Goal: Task Accomplishment & Management: Use online tool/utility

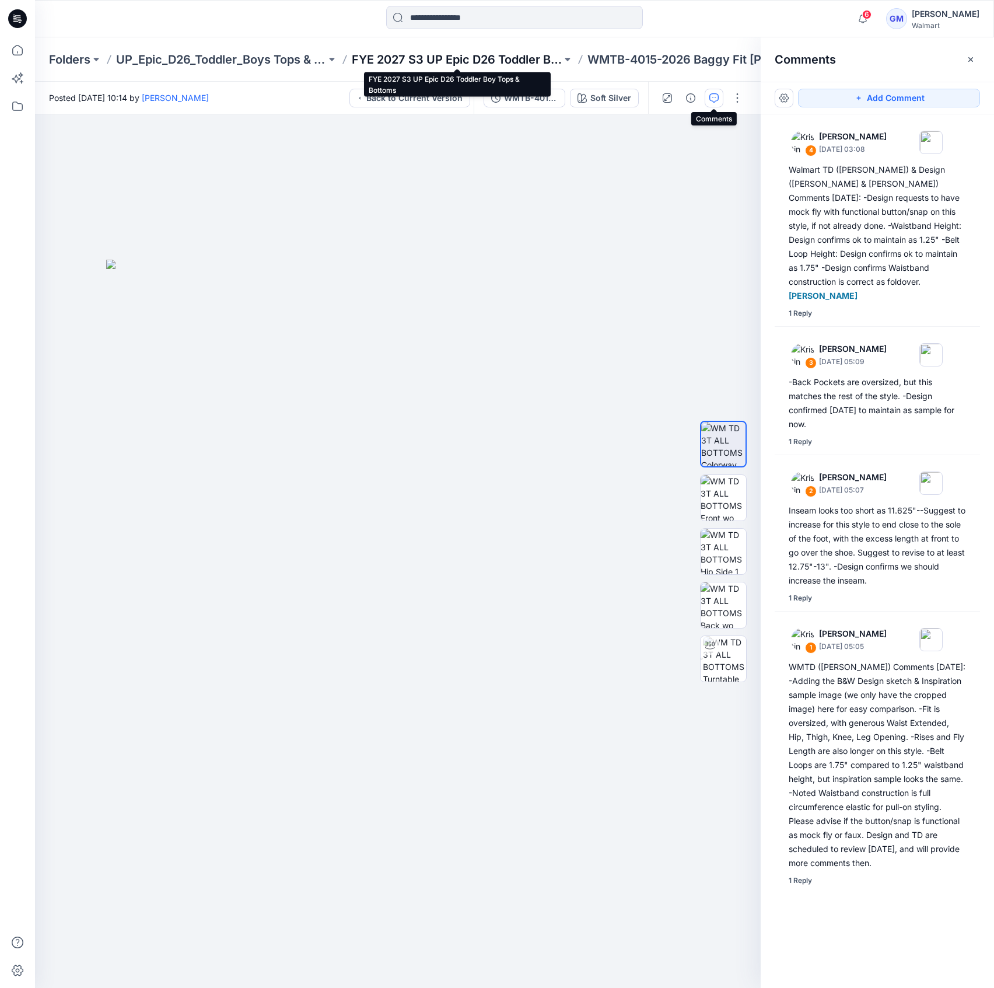
click at [465, 60] on p "FYE 2027 S3 UP Epic D26 Toddler Boy Tops & Bottoms" at bounding box center [457, 59] width 210 height 16
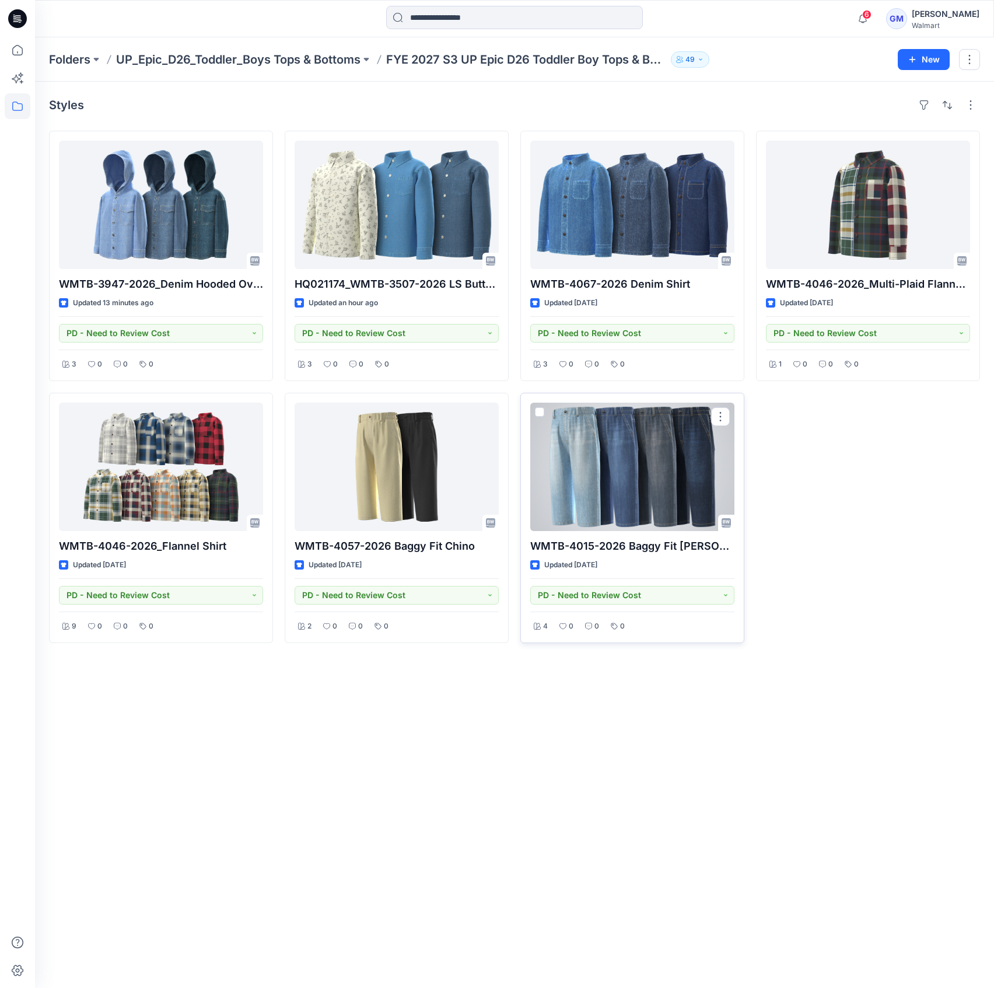
click at [588, 458] on div at bounding box center [632, 467] width 204 height 128
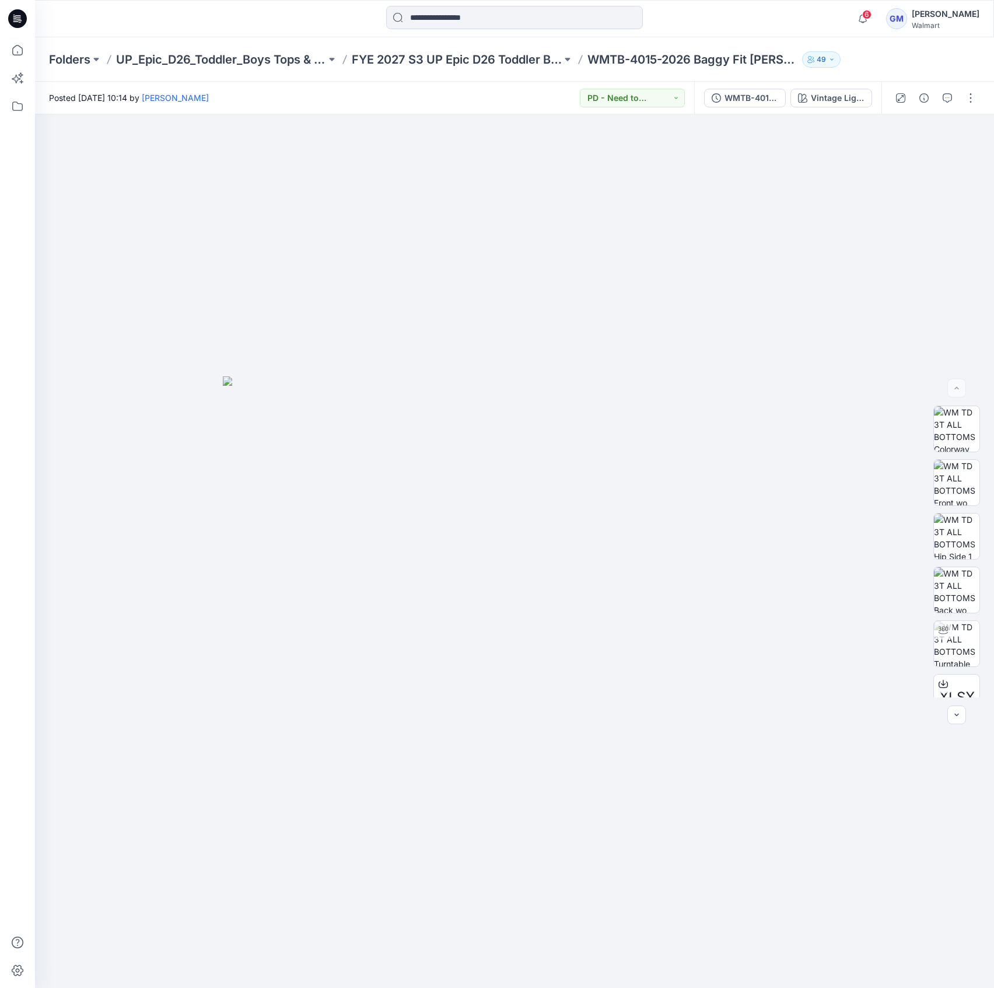
click at [775, 111] on div "WMTB-4015-2026 Baggy Fit [PERSON_NAME]-Opt 1A_Full Colorway Vintage Light Wash" at bounding box center [787, 98] width 187 height 33
click at [765, 105] on button "WMTB-4015-2026 Baggy Fit [PERSON_NAME]-Opt 1A_Full Colorway" at bounding box center [745, 98] width 82 height 19
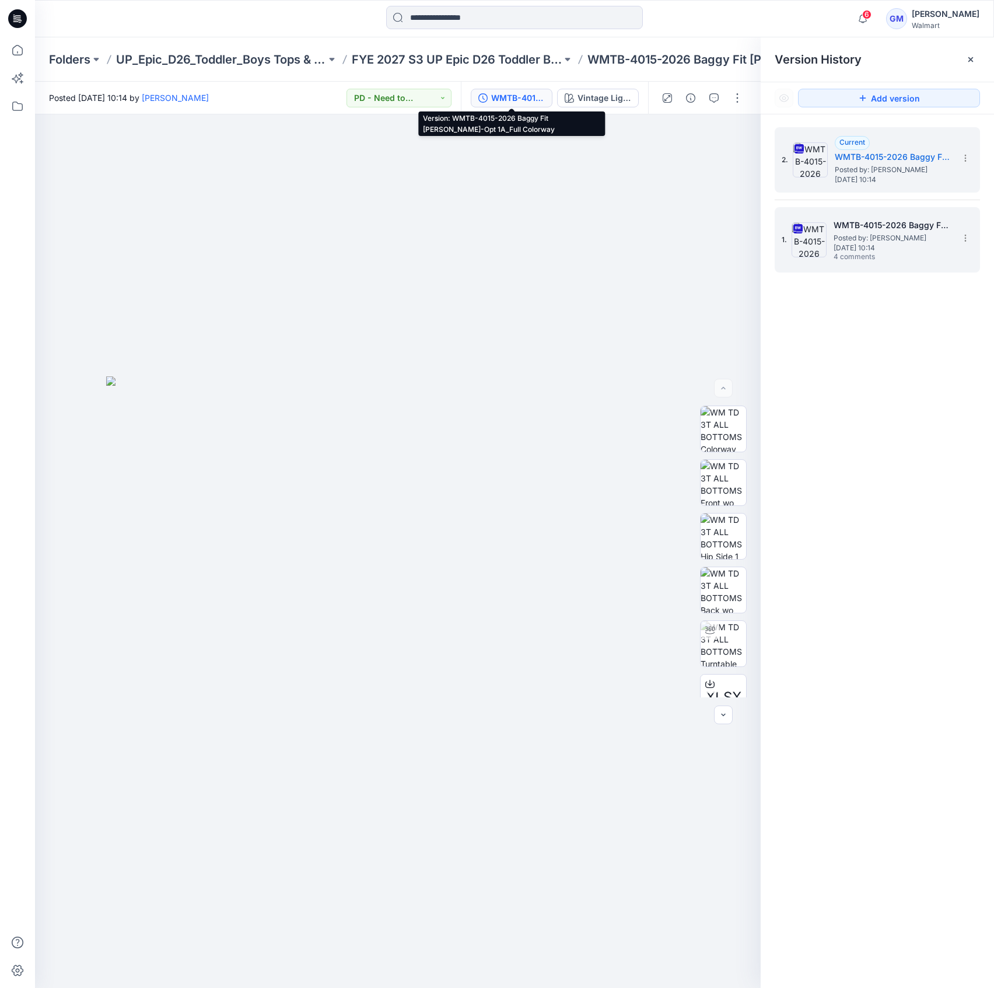
click at [876, 233] on span "Posted by: [PERSON_NAME]" at bounding box center [892, 238] width 117 height 12
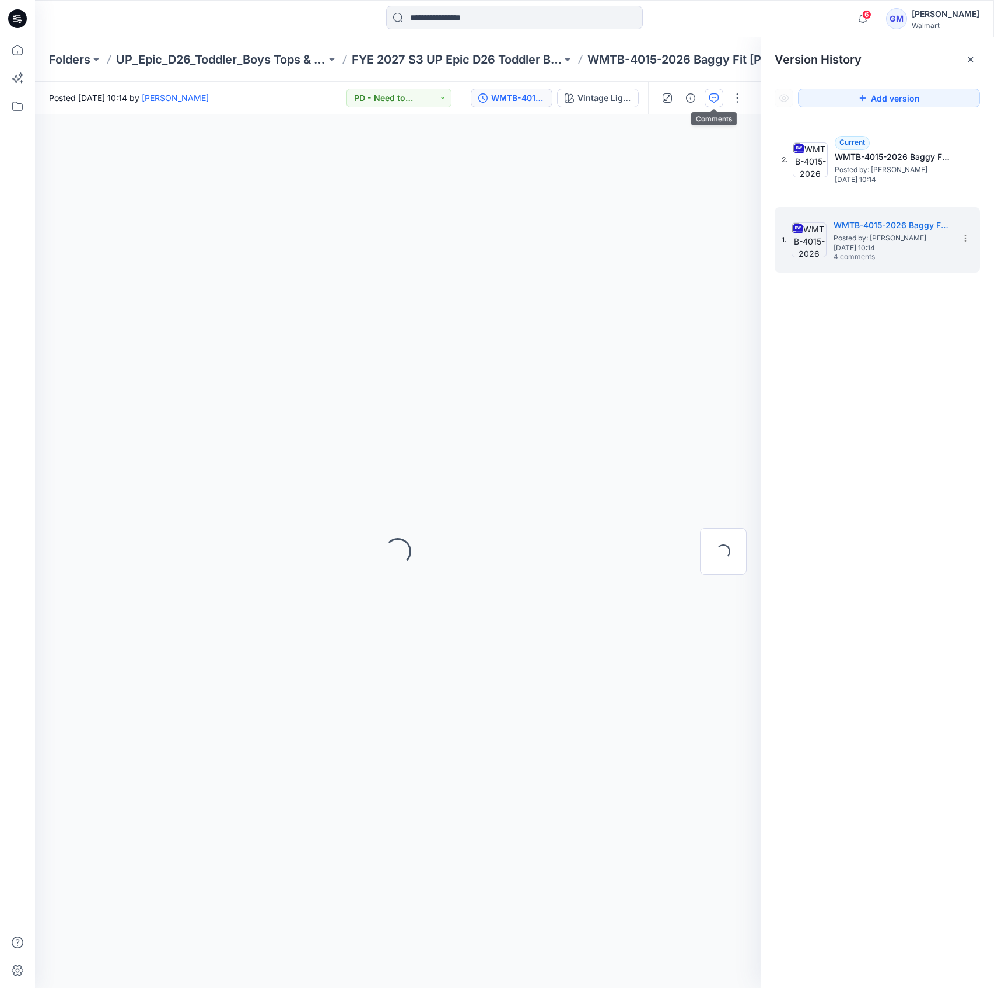
click at [719, 100] on icon "button" at bounding box center [714, 97] width 9 height 9
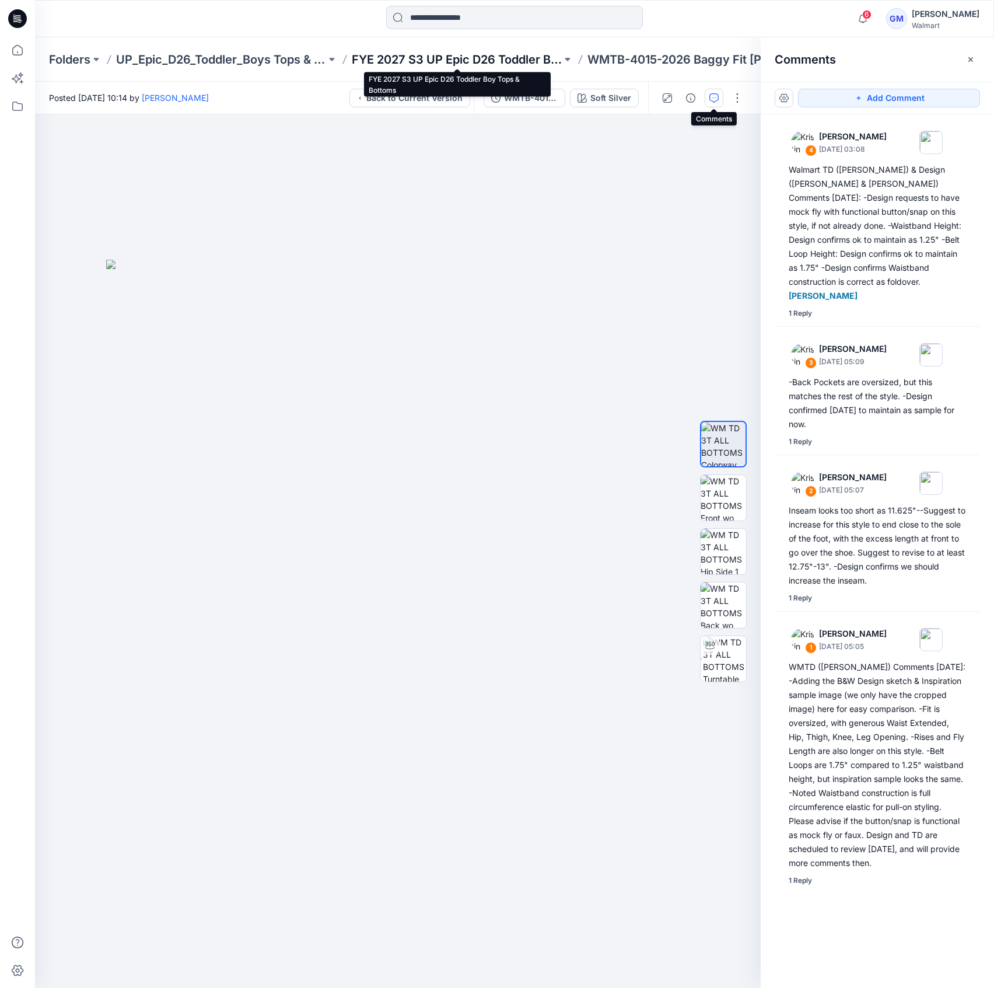
click at [466, 58] on p "FYE 2027 S3 UP Epic D26 Toddler Boy Tops & Bottoms" at bounding box center [457, 59] width 210 height 16
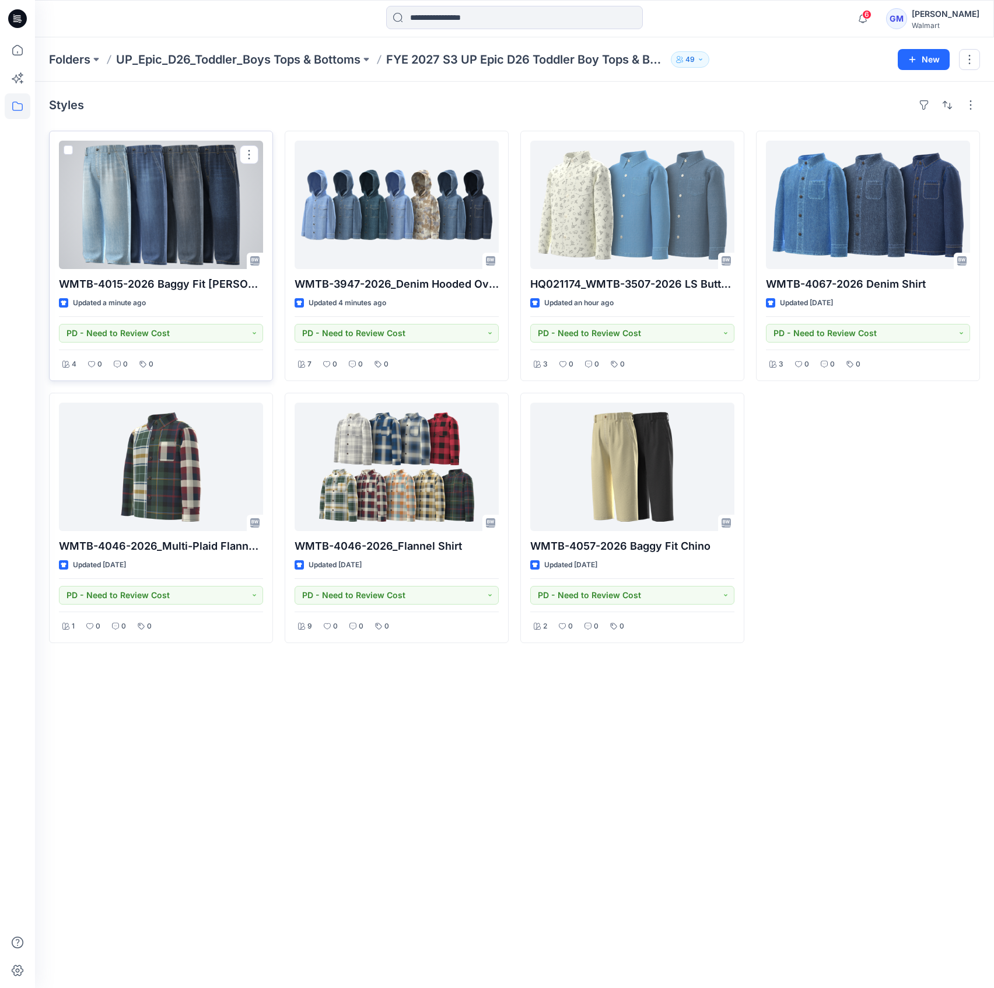
click at [201, 204] on div at bounding box center [161, 205] width 204 height 128
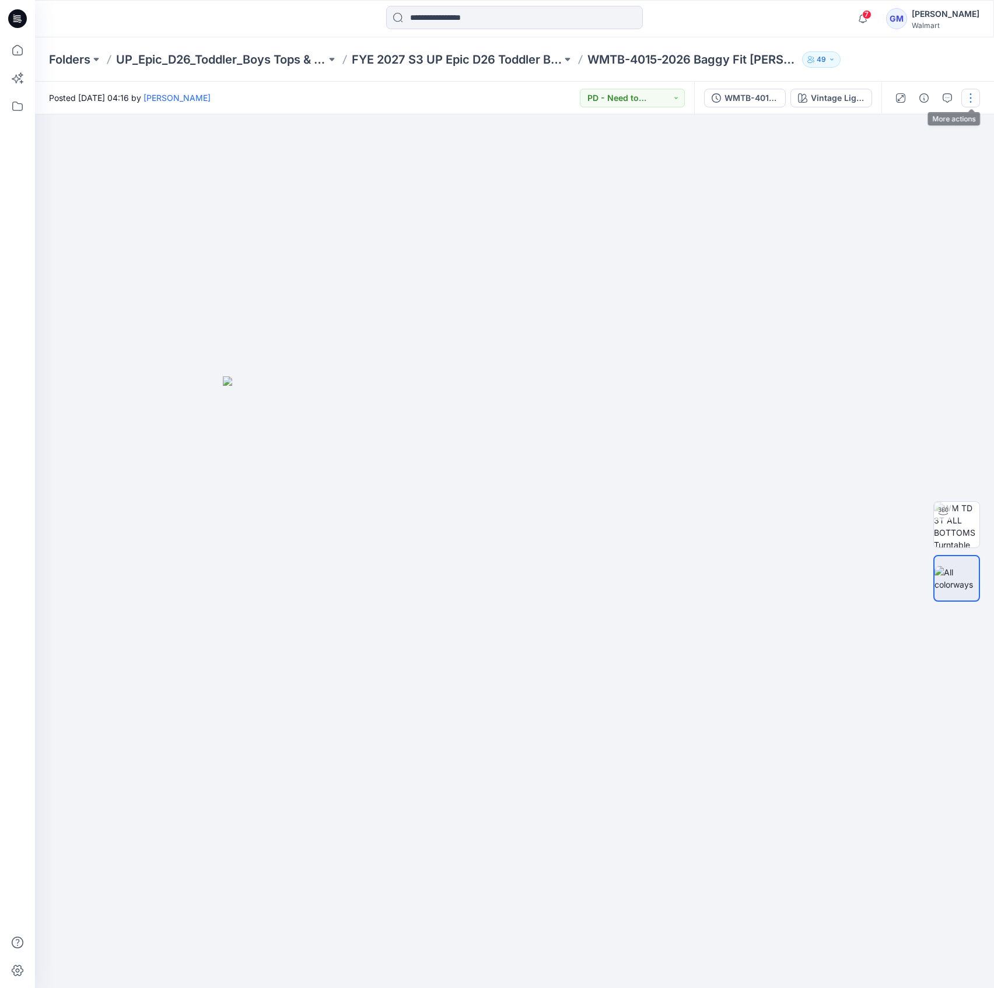
click at [972, 89] on button "button" at bounding box center [971, 98] width 19 height 19
click at [930, 150] on button "Edit" at bounding box center [921, 158] width 107 height 22
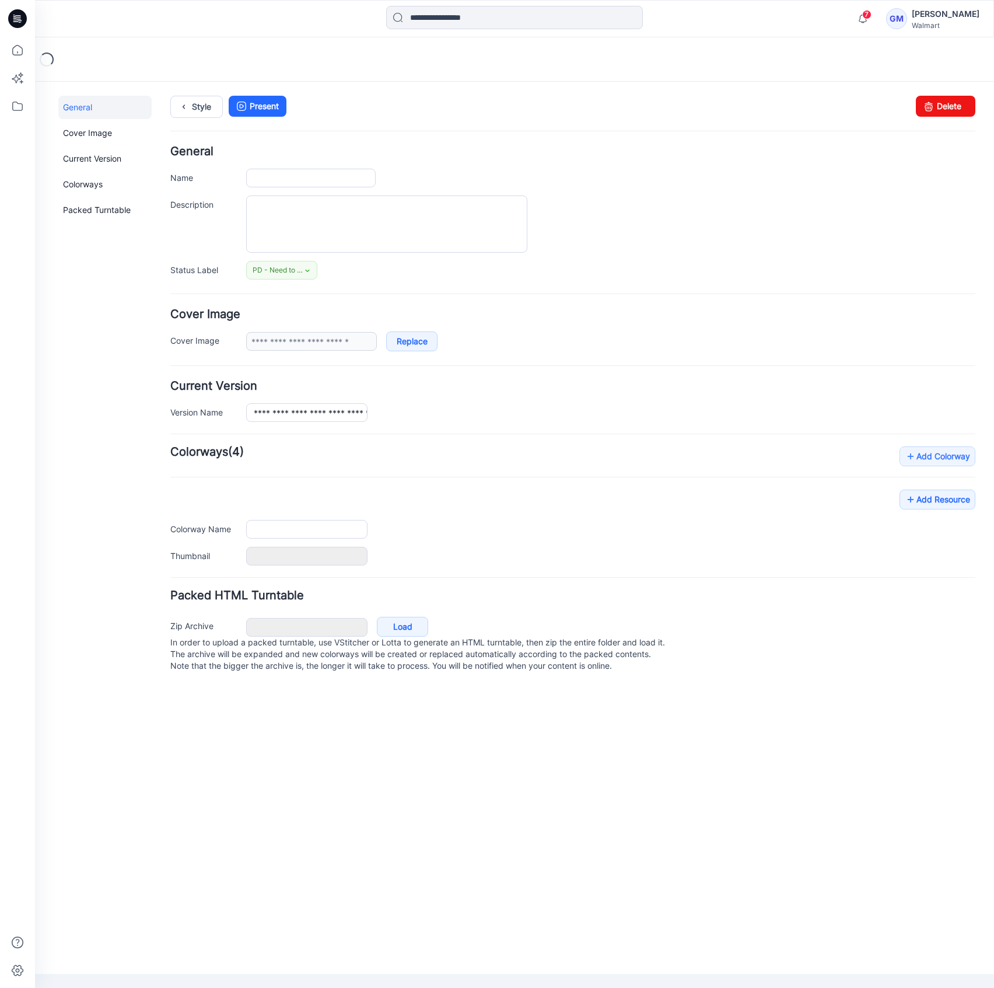
type input "**********"
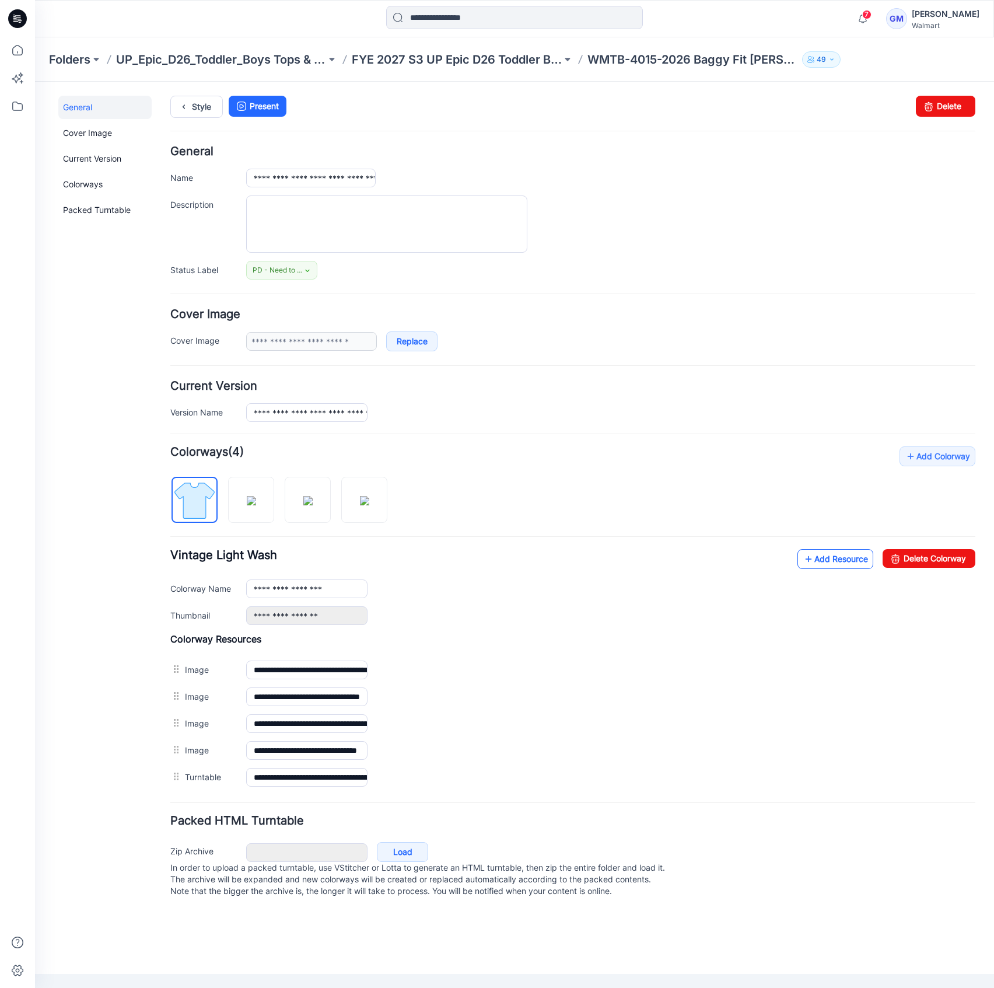
click at [820, 564] on link "Add Resource" at bounding box center [836, 559] width 76 height 20
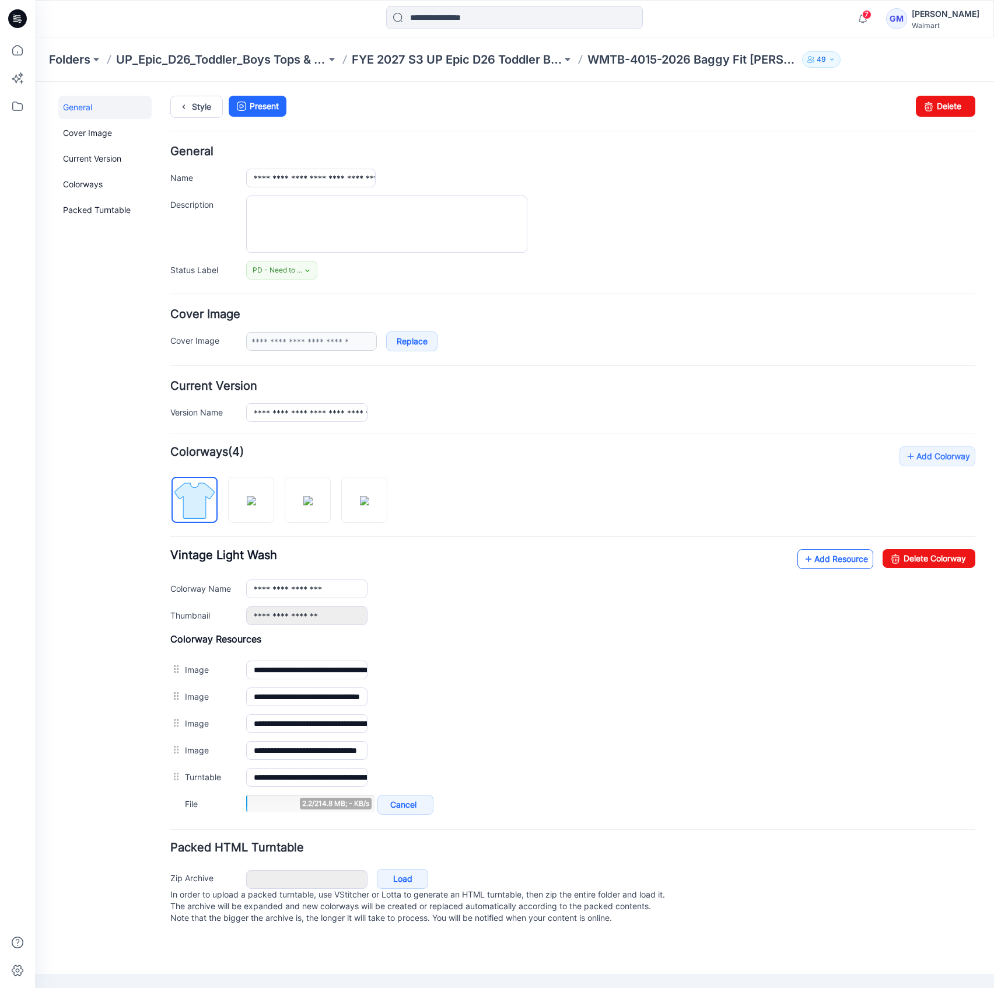
click at [851, 557] on link "Add Resource" at bounding box center [836, 559] width 76 height 20
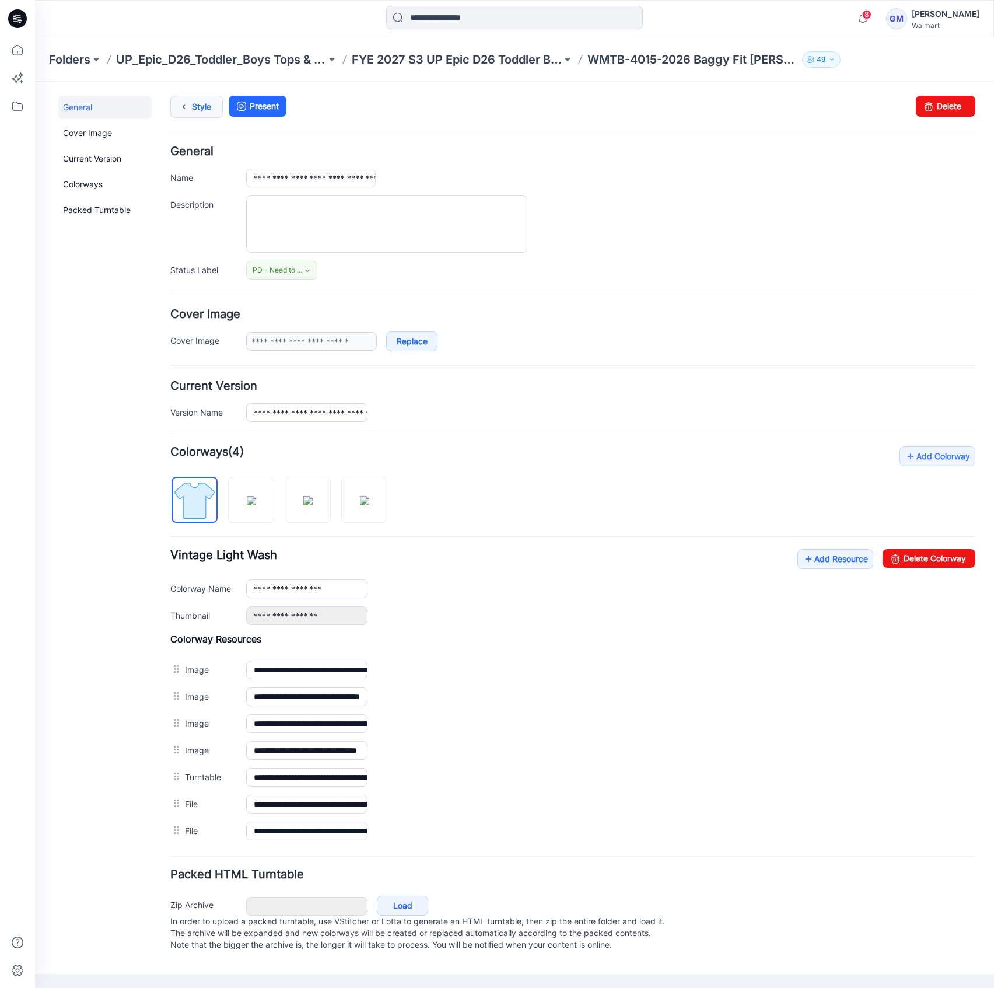
click at [191, 107] on icon at bounding box center [184, 106] width 16 height 21
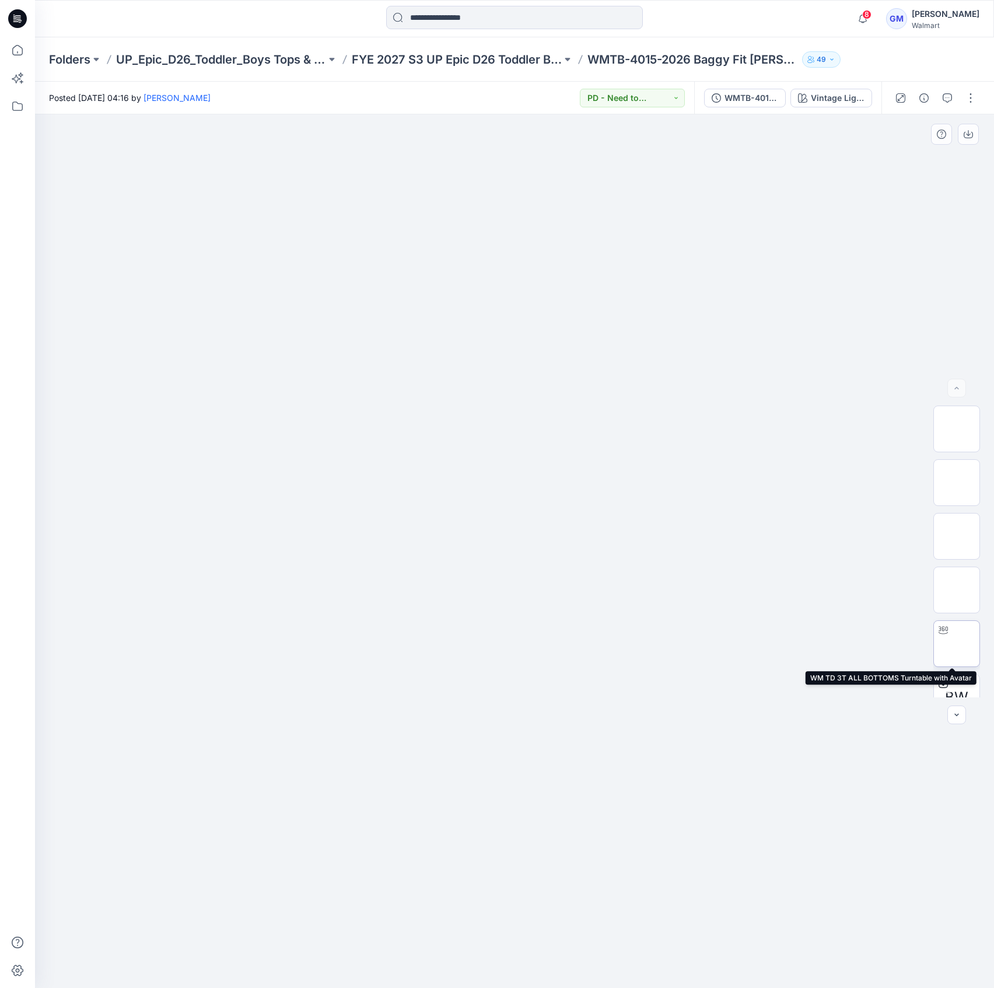
click at [957, 644] on img at bounding box center [957, 644] width 0 height 0
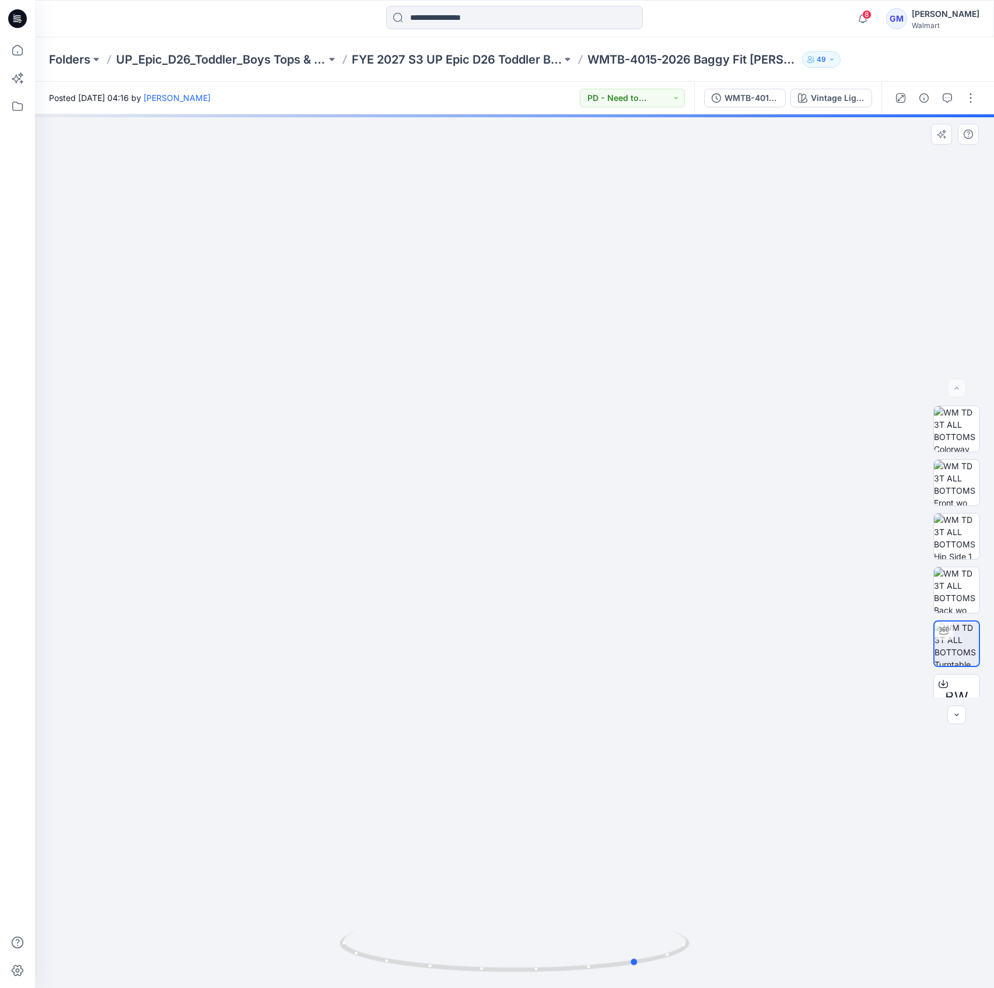
drag, startPoint x: 519, startPoint y: 969, endPoint x: 225, endPoint y: 950, distance: 294.7
click at [229, 951] on div at bounding box center [514, 551] width 959 height 874
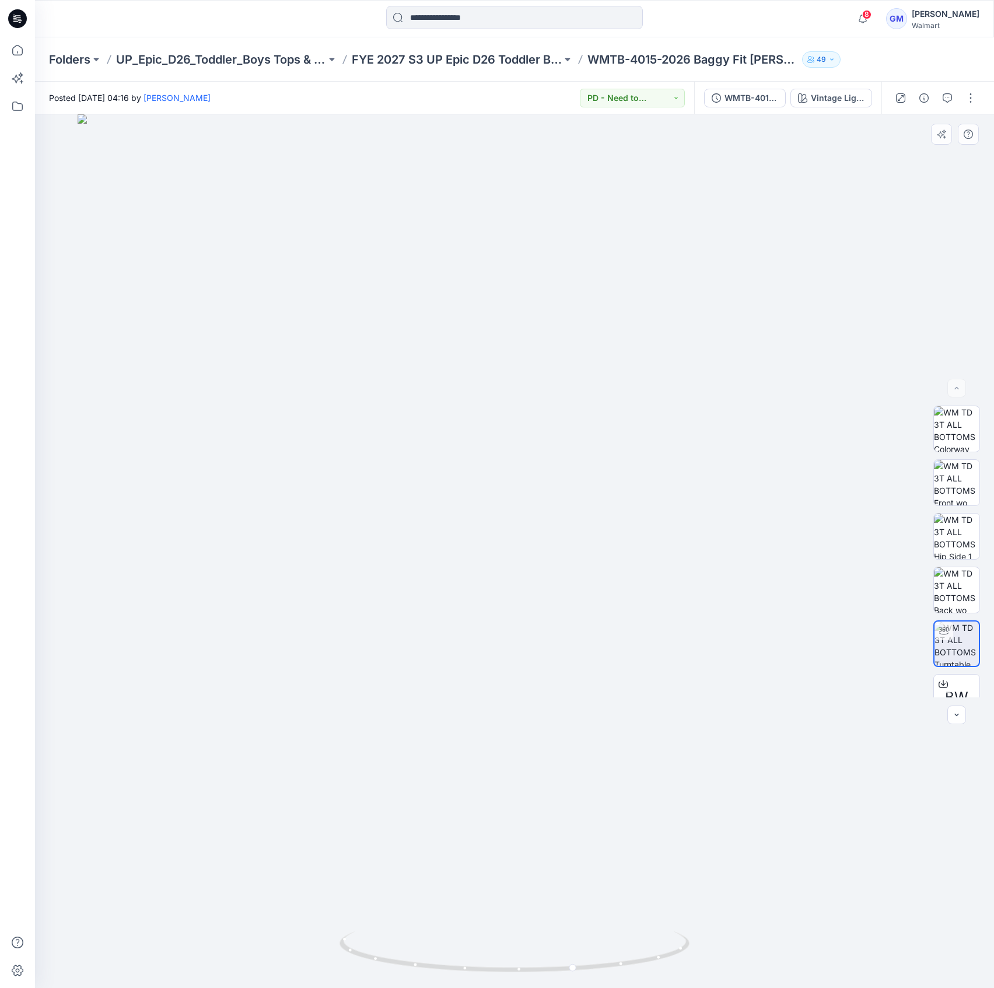
drag, startPoint x: 339, startPoint y: 156, endPoint x: 410, endPoint y: 145, distance: 72.0
click at [339, 156] on div at bounding box center [514, 551] width 959 height 874
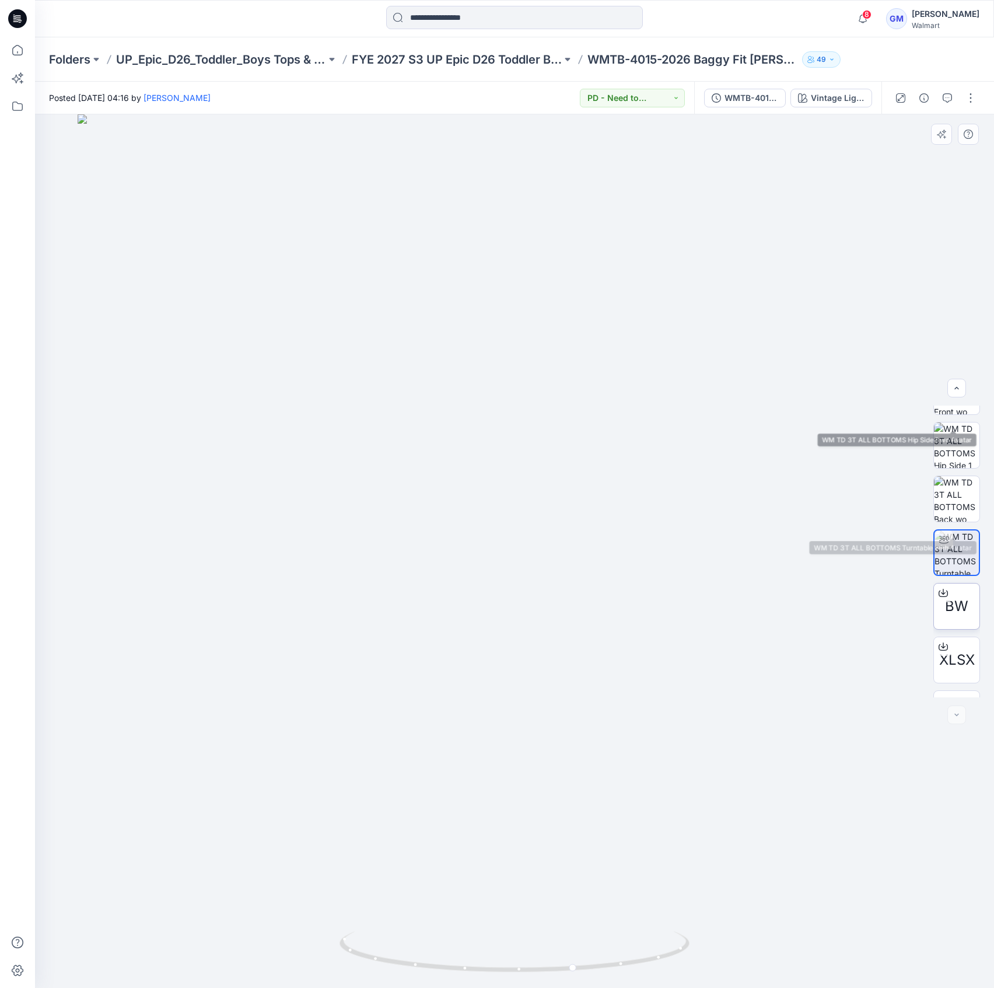
scroll to position [131, 0]
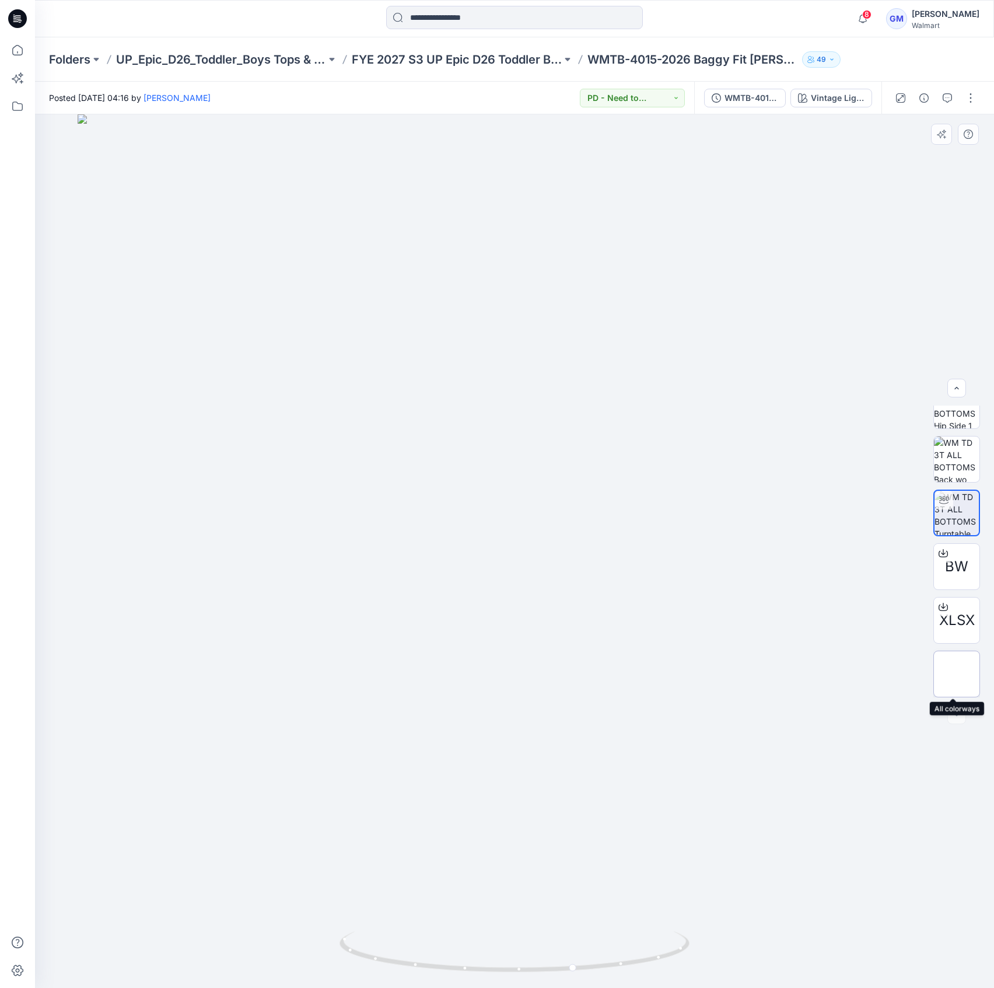
click at [957, 674] on img at bounding box center [957, 674] width 0 height 0
click at [823, 93] on div "Vintage Light Wash" at bounding box center [838, 98] width 54 height 13
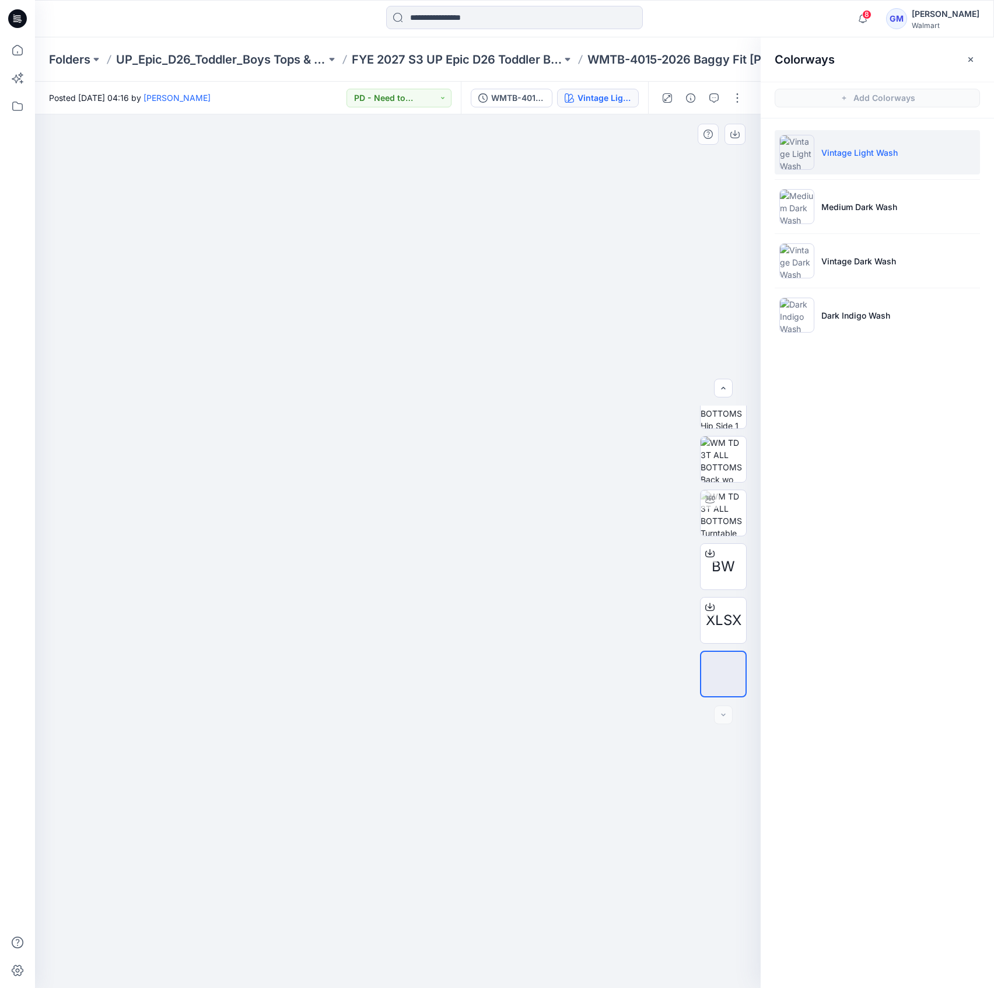
click at [610, 213] on div at bounding box center [398, 551] width 726 height 874
click at [613, 99] on div "Vintage Light Wash" at bounding box center [605, 98] width 54 height 13
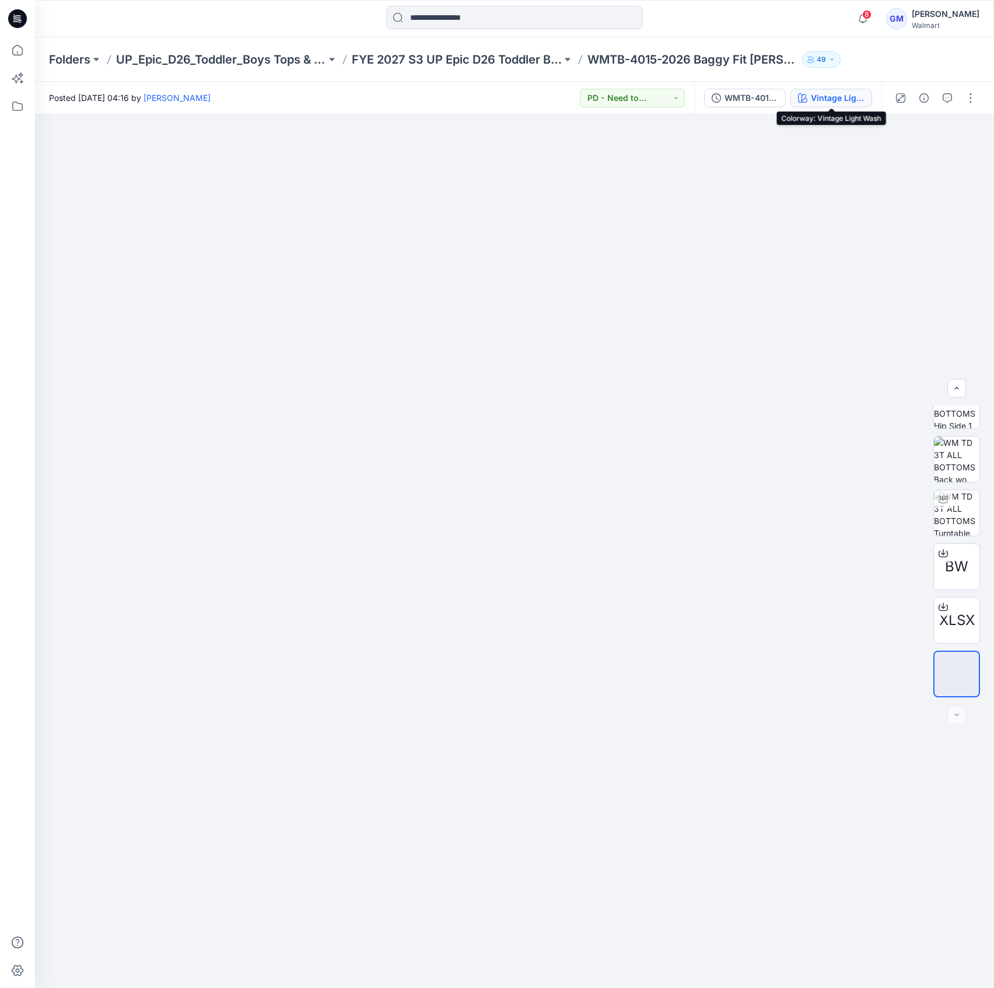
click at [829, 101] on div "Vintage Light Wash" at bounding box center [838, 98] width 54 height 13
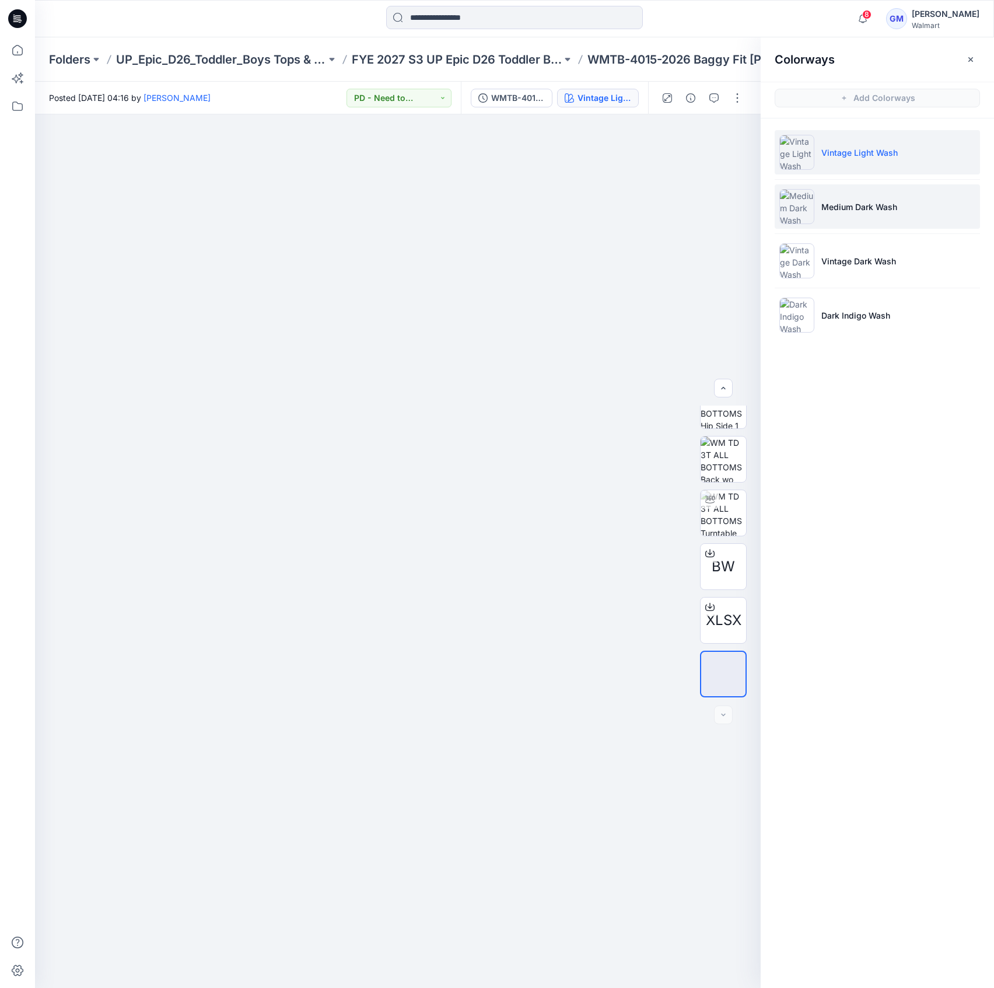
click at [876, 190] on li "Medium Dark Wash" at bounding box center [877, 206] width 205 height 44
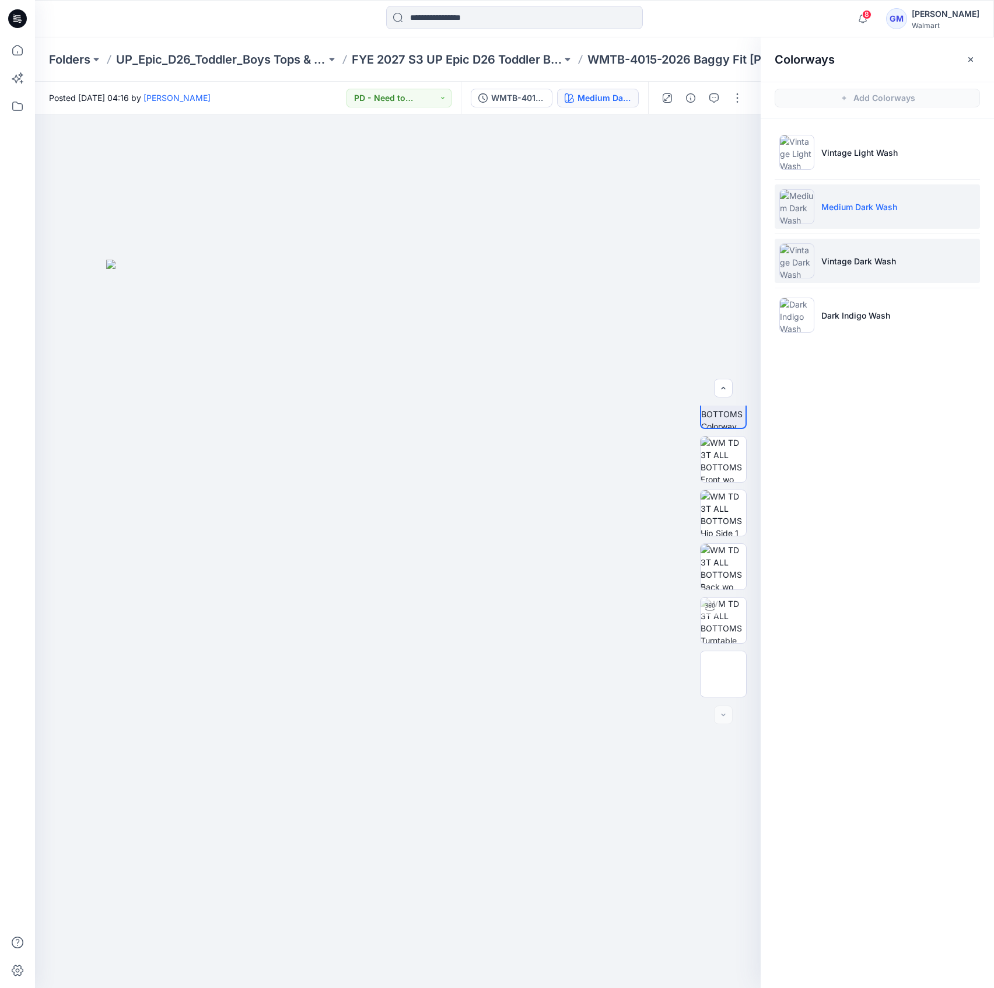
click at [853, 268] on li "Vintage Dark Wash" at bounding box center [877, 261] width 205 height 44
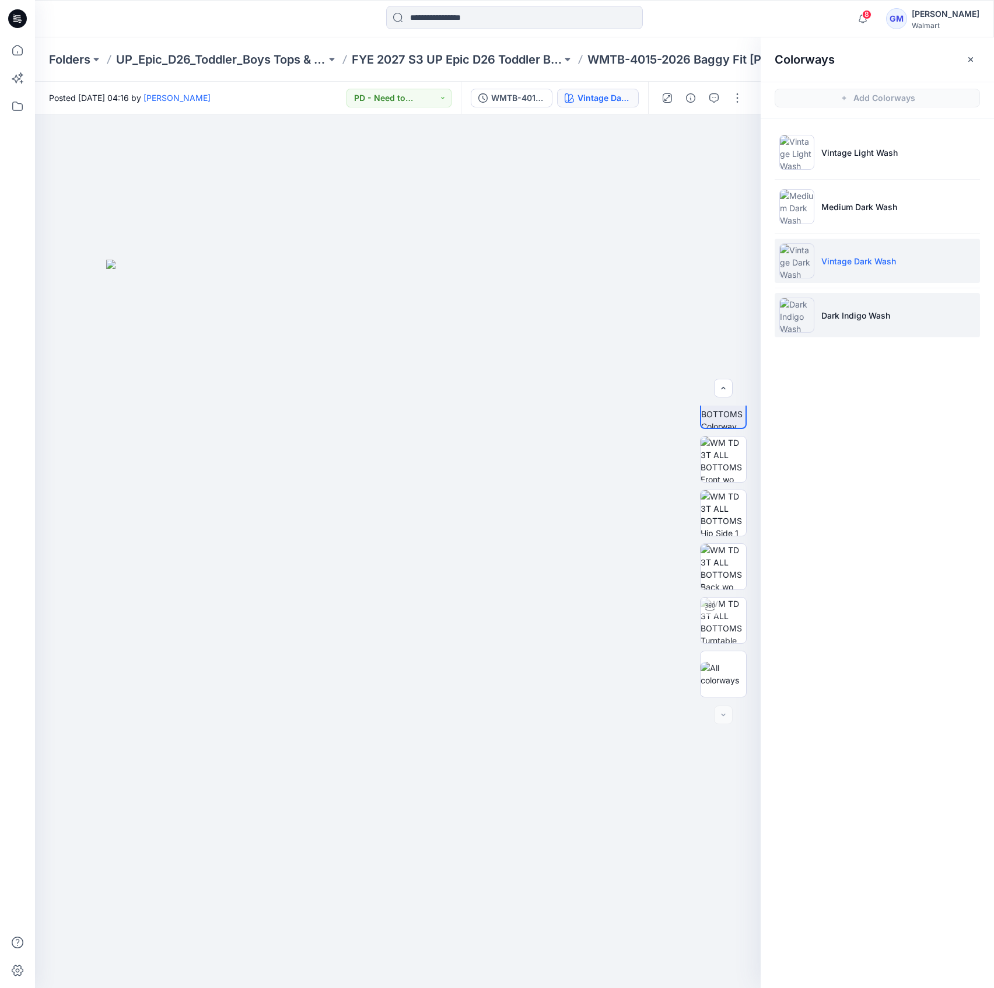
click at [843, 318] on p "Dark Indigo Wash" at bounding box center [856, 315] width 69 height 12
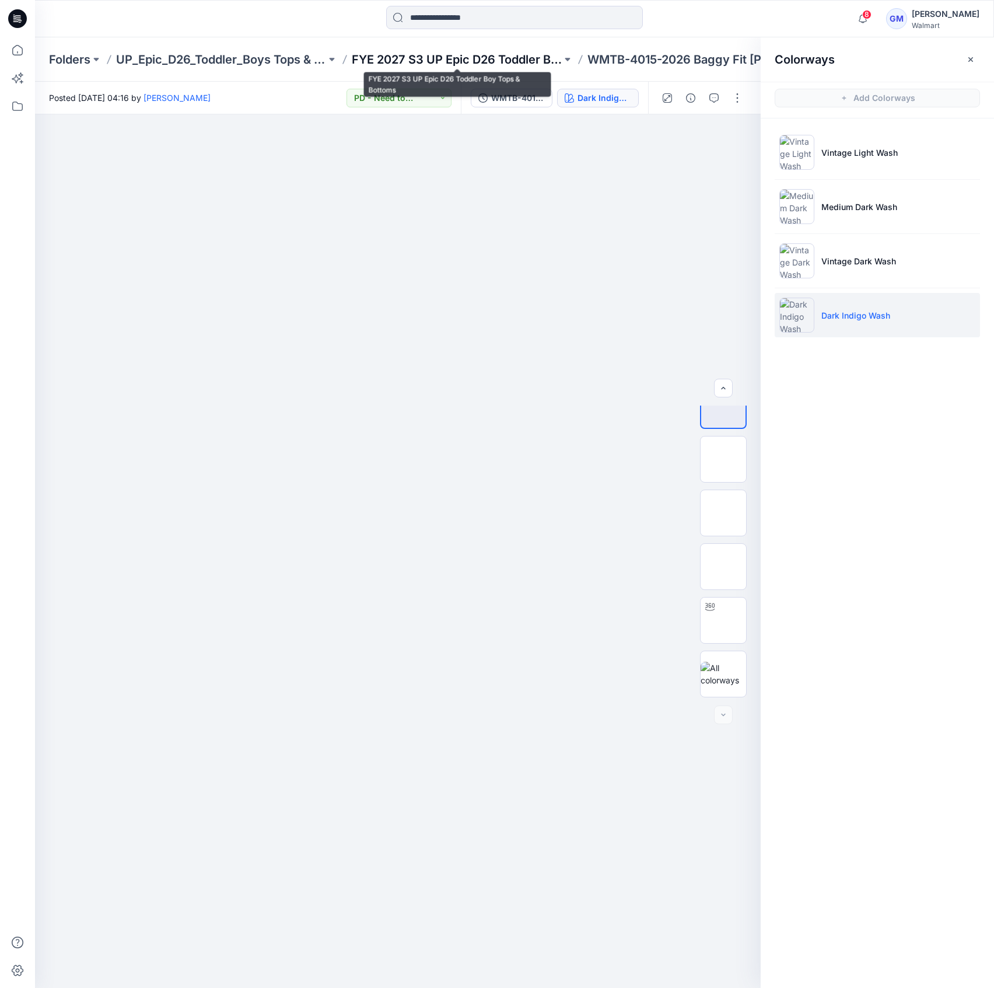
click at [520, 62] on p "FYE 2027 S3 UP Epic D26 Toddler Boy Tops & Bottoms" at bounding box center [457, 59] width 210 height 16
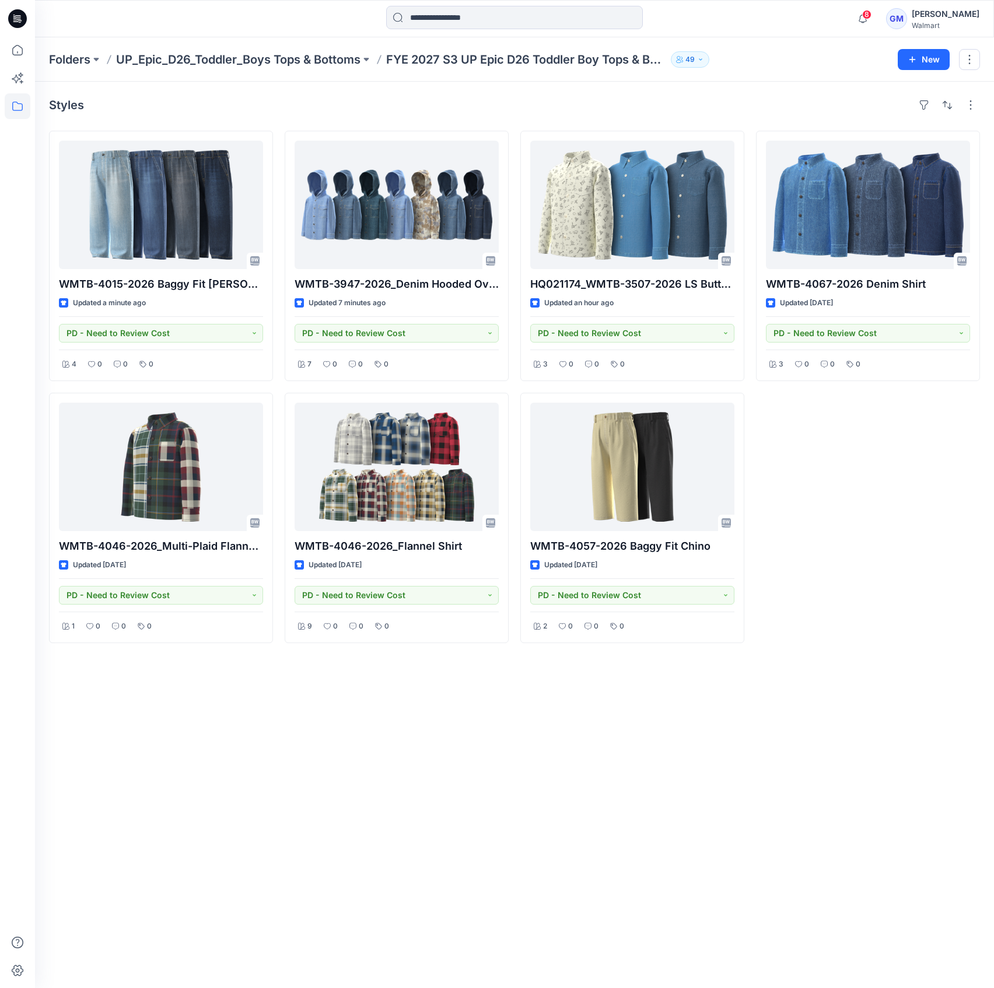
click at [511, 738] on div "Styles WMTB-4015-2026 Baggy Fit Jean-Opt 1A Updated a minute ago PD - Need to R…" at bounding box center [514, 535] width 959 height 906
click at [711, 749] on div "Styles WMTB-4015-2026 Baggy Fit Jean-Opt 1A Updated a minute ago PD - Need to R…" at bounding box center [514, 535] width 959 height 906
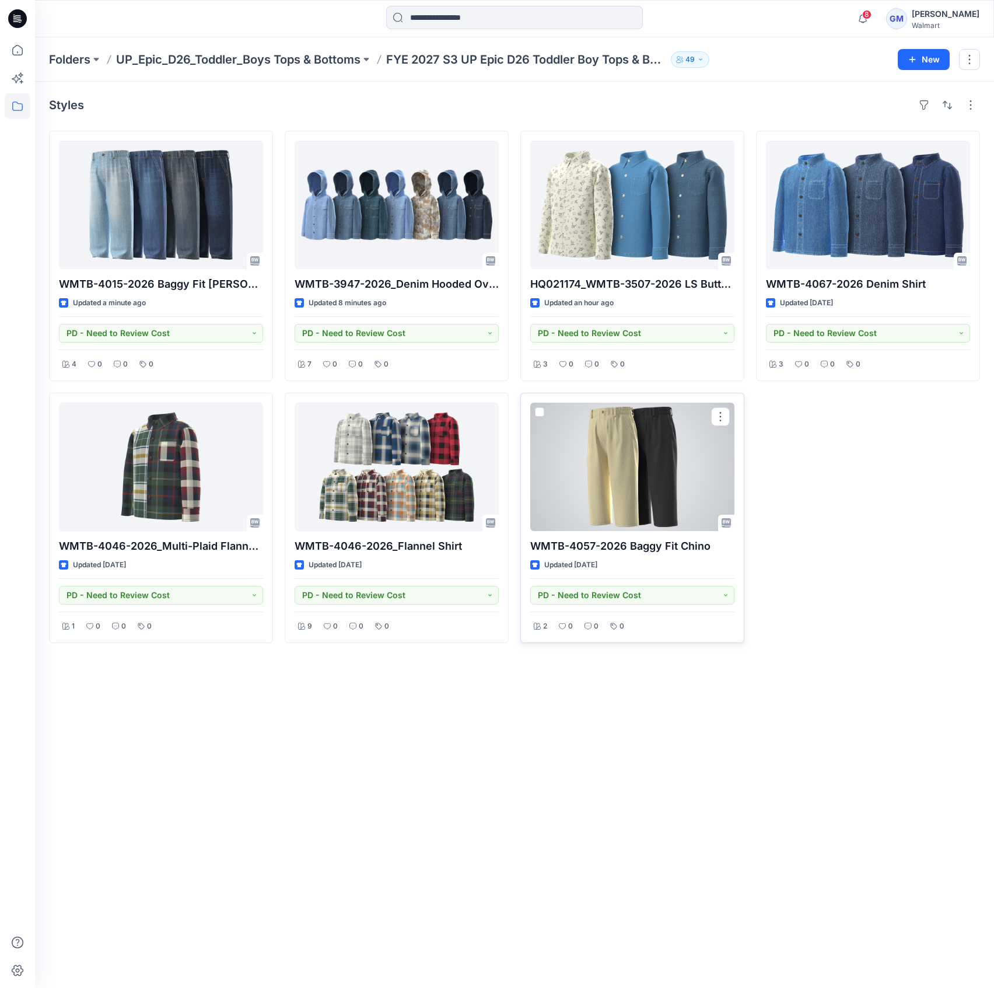
click at [571, 460] on div at bounding box center [632, 467] width 204 height 128
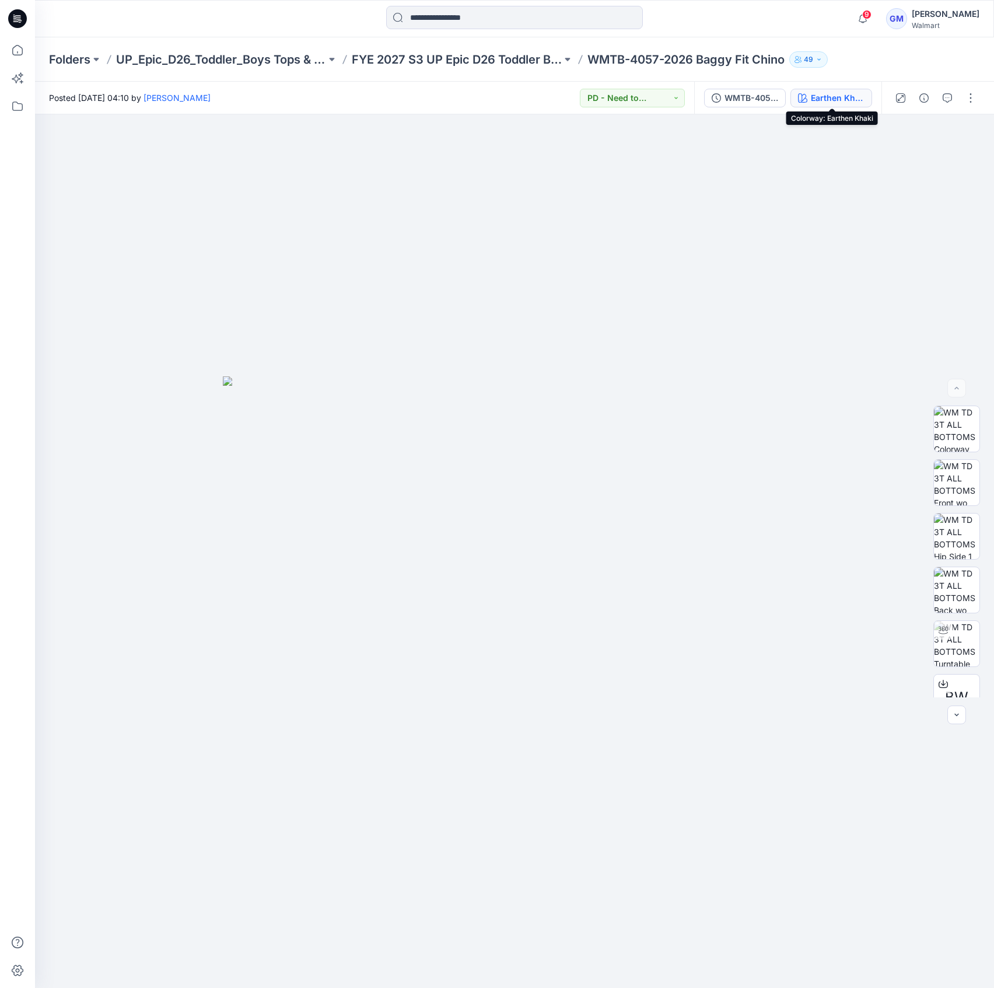
click at [825, 97] on div "Earthen Khaki" at bounding box center [838, 98] width 54 height 13
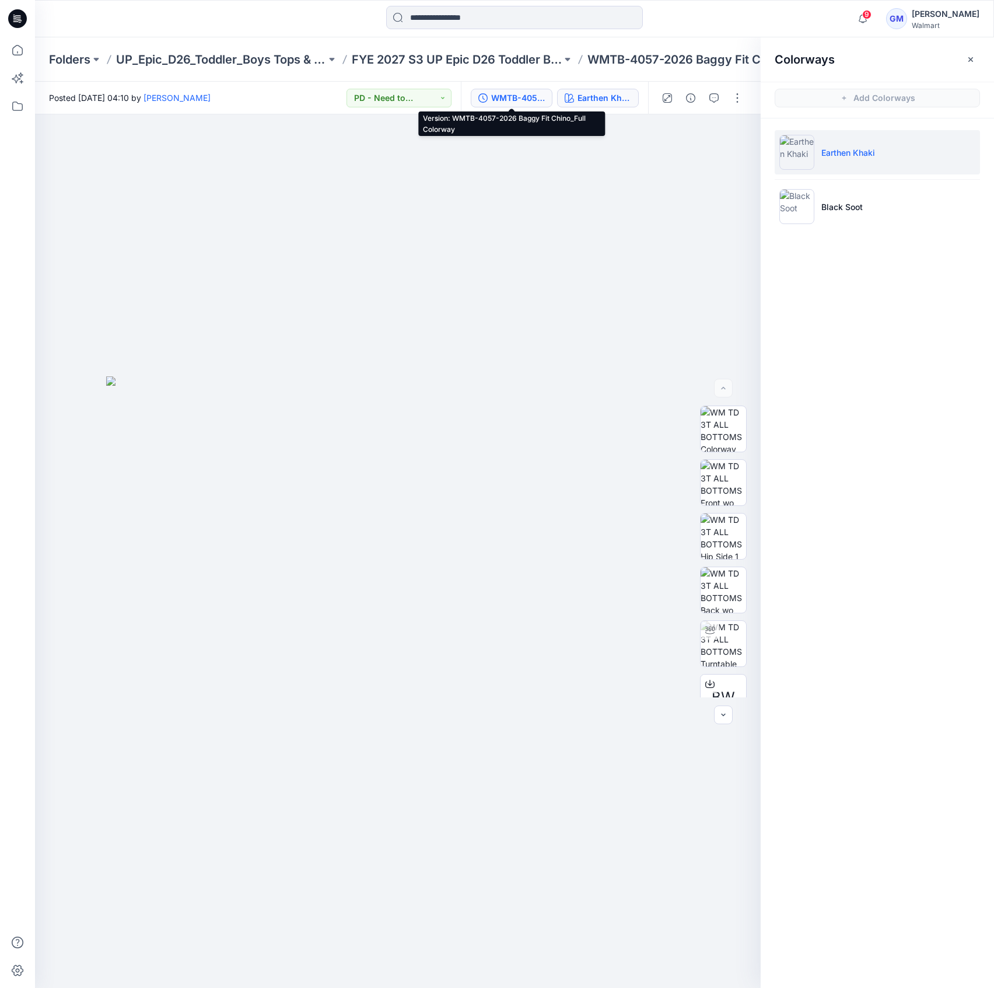
click at [534, 97] on div "WMTB-4057-2026 Baggy Fit Chino_Full Colorway" at bounding box center [518, 98] width 54 height 13
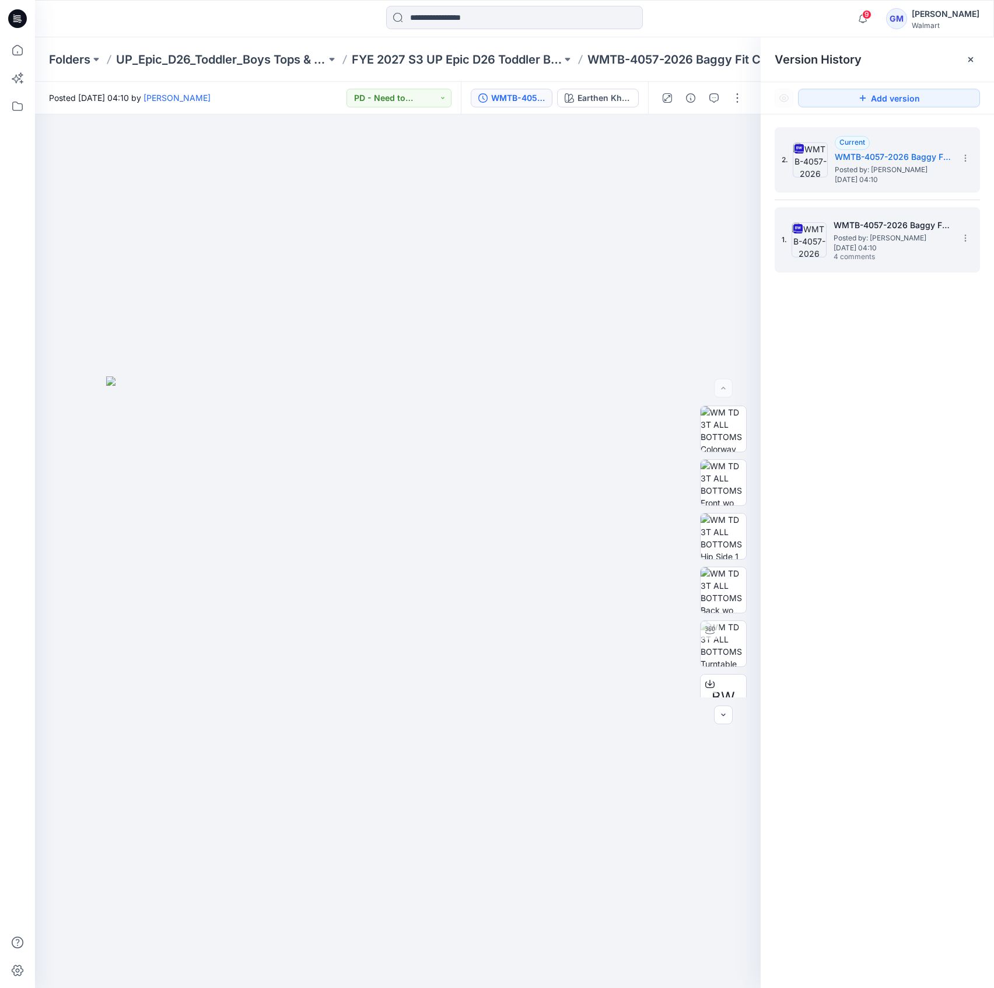
click at [818, 207] on div "1. WMTB-4057-2026 Baggy Fit Chino_Soft Silver Posted by: Gayan Mahawithanalage …" at bounding box center [877, 239] width 205 height 65
click at [867, 226] on h5 "WMTB-4057-2026 Baggy Fit Chino_Soft Silver" at bounding box center [892, 225] width 117 height 14
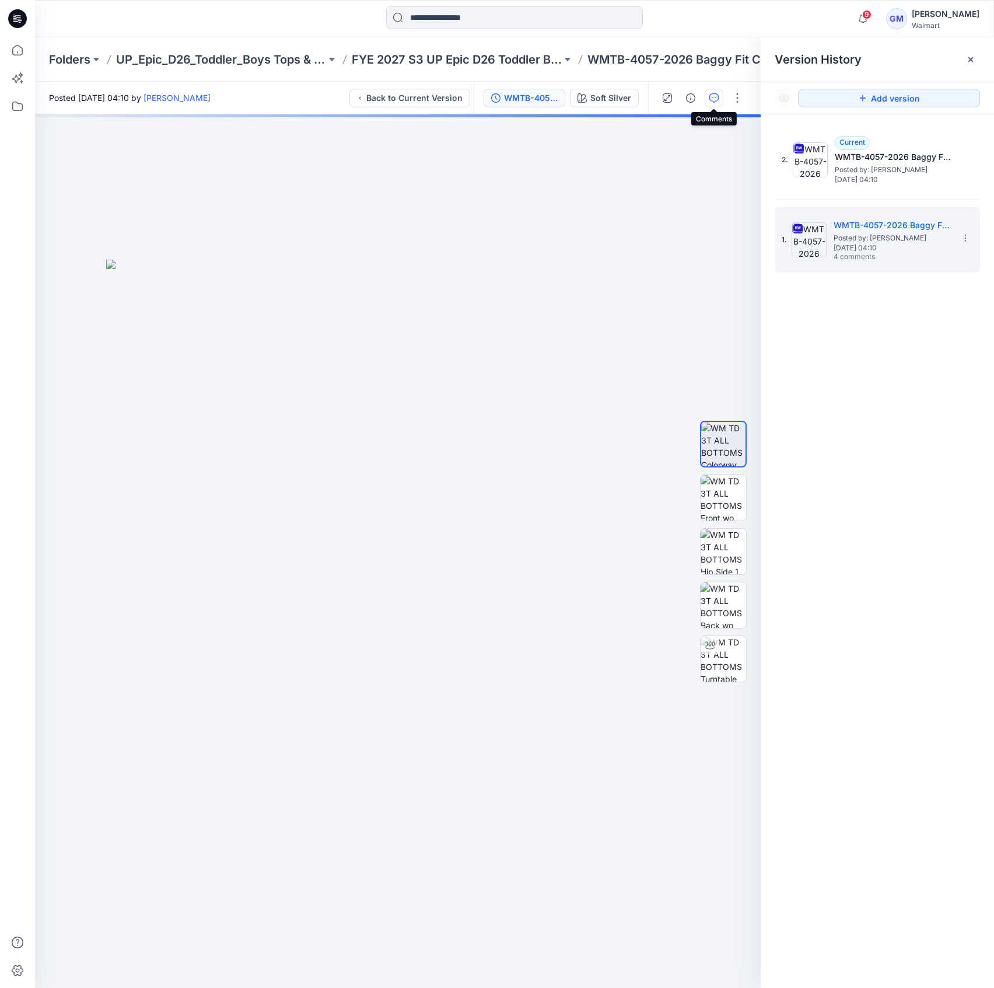
click at [714, 99] on icon "button" at bounding box center [714, 97] width 9 height 9
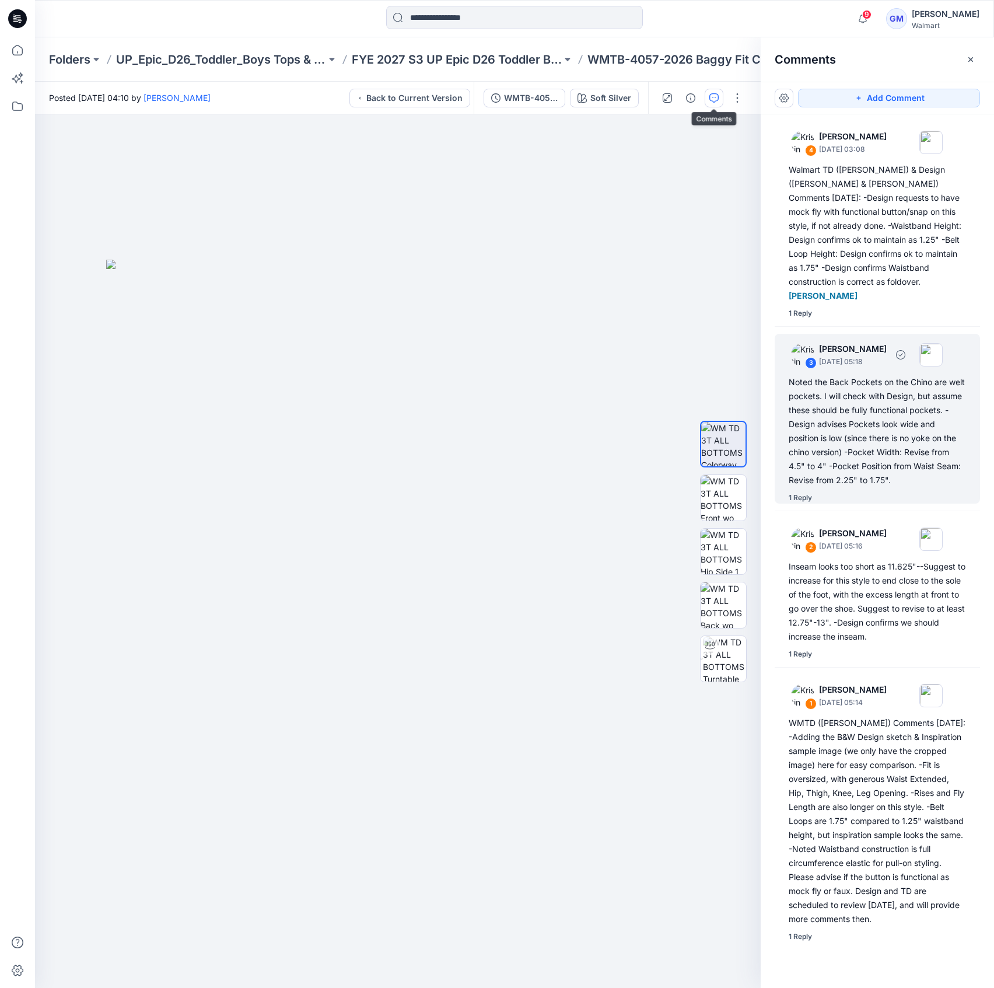
click at [888, 419] on div "Noted the Back Pockets on the Chino are welt pockets. I will check with Design,…" at bounding box center [877, 431] width 177 height 112
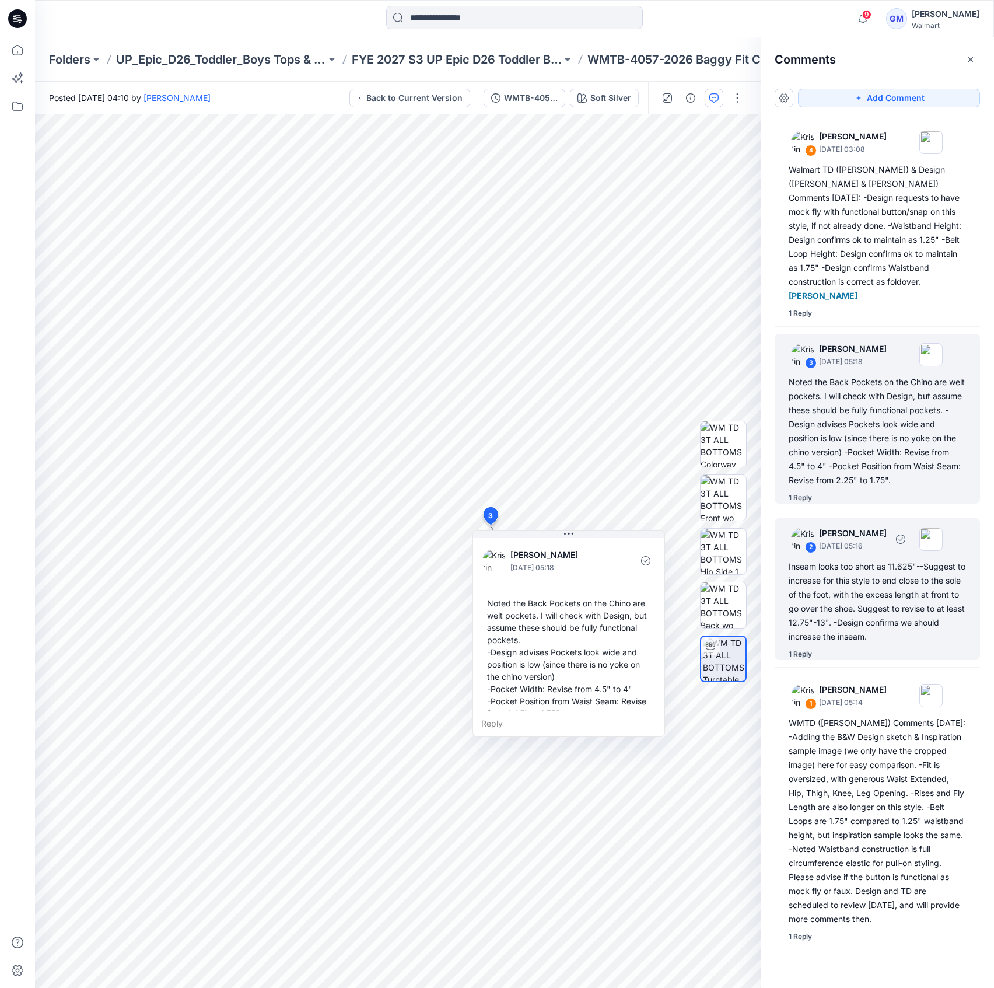
click at [878, 599] on div "Inseam looks too short as 11.625"--Suggest to increase for this style to end cl…" at bounding box center [877, 602] width 177 height 84
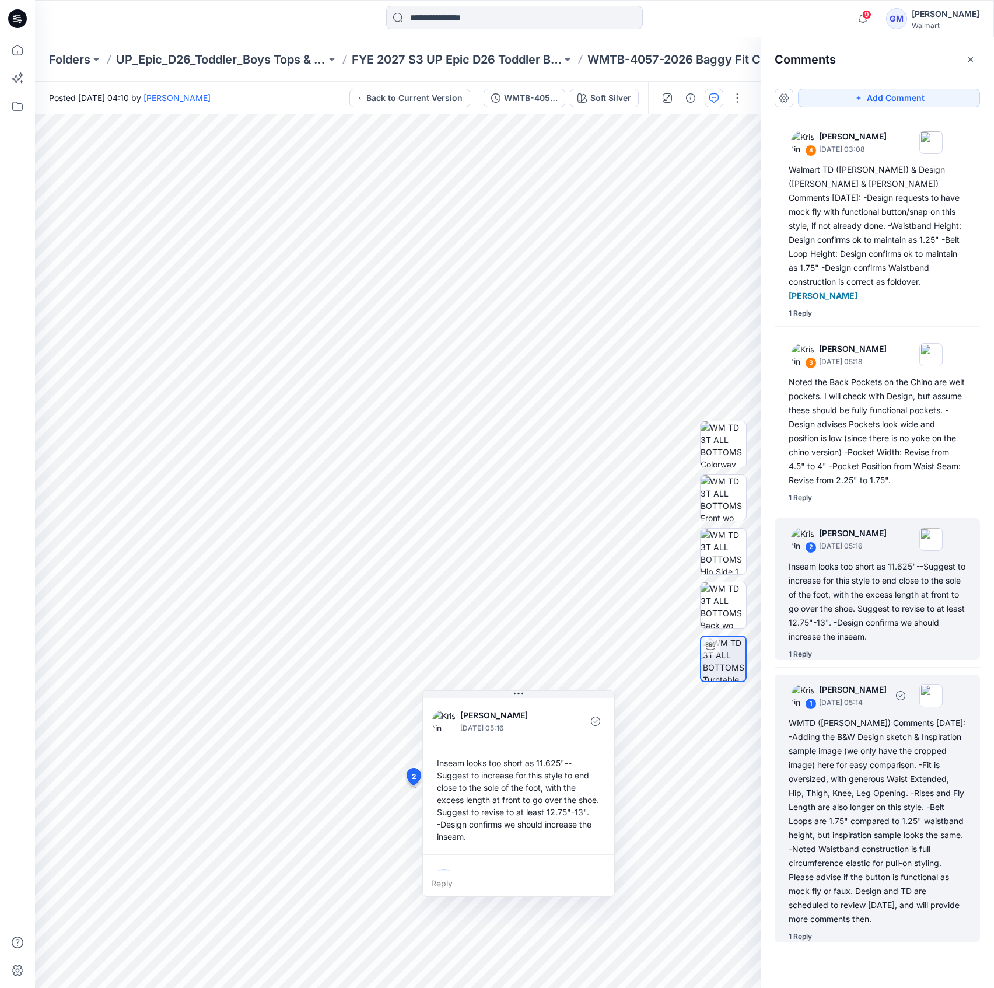
click at [873, 768] on div "WMTD (Kristin) Comments 9.24.25: -Adding the B&W Design sketch & Inspiration sa…" at bounding box center [877, 821] width 177 height 210
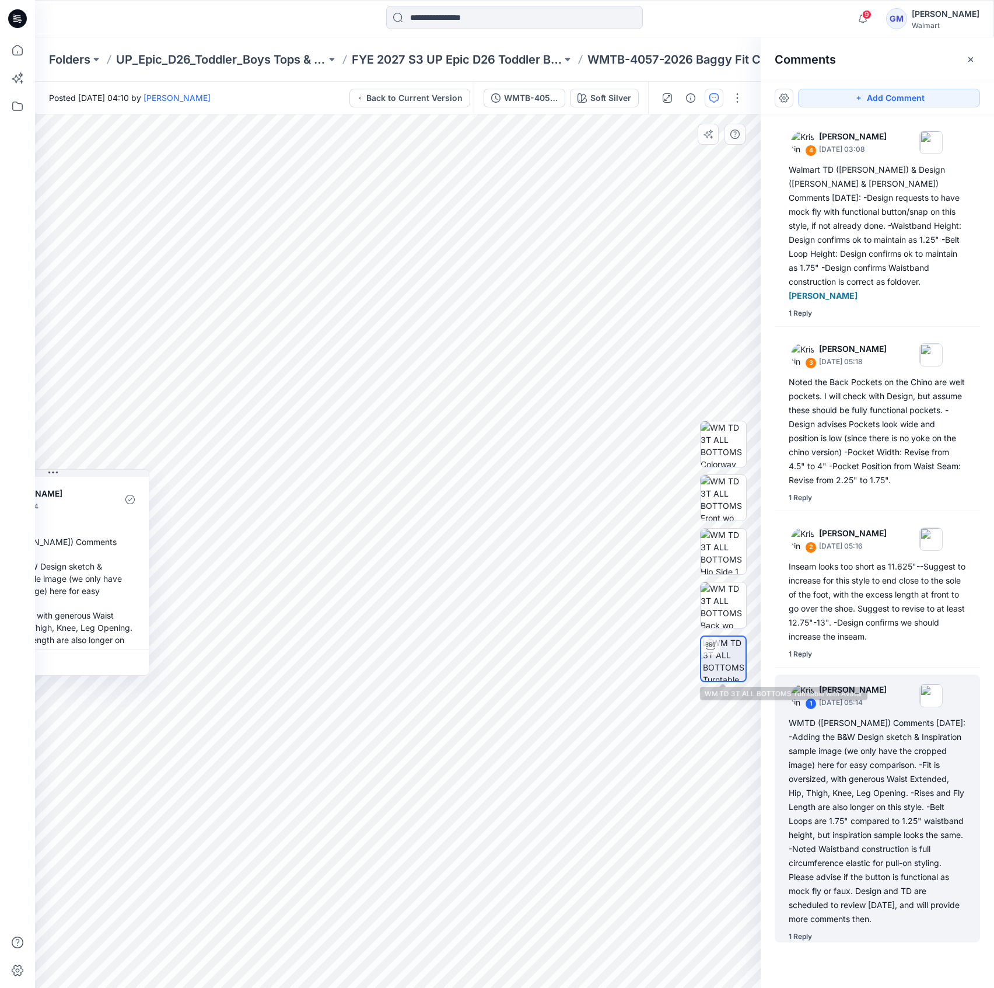
click at [729, 658] on img at bounding box center [724, 659] width 43 height 44
click at [721, 94] on button "button" at bounding box center [714, 98] width 19 height 19
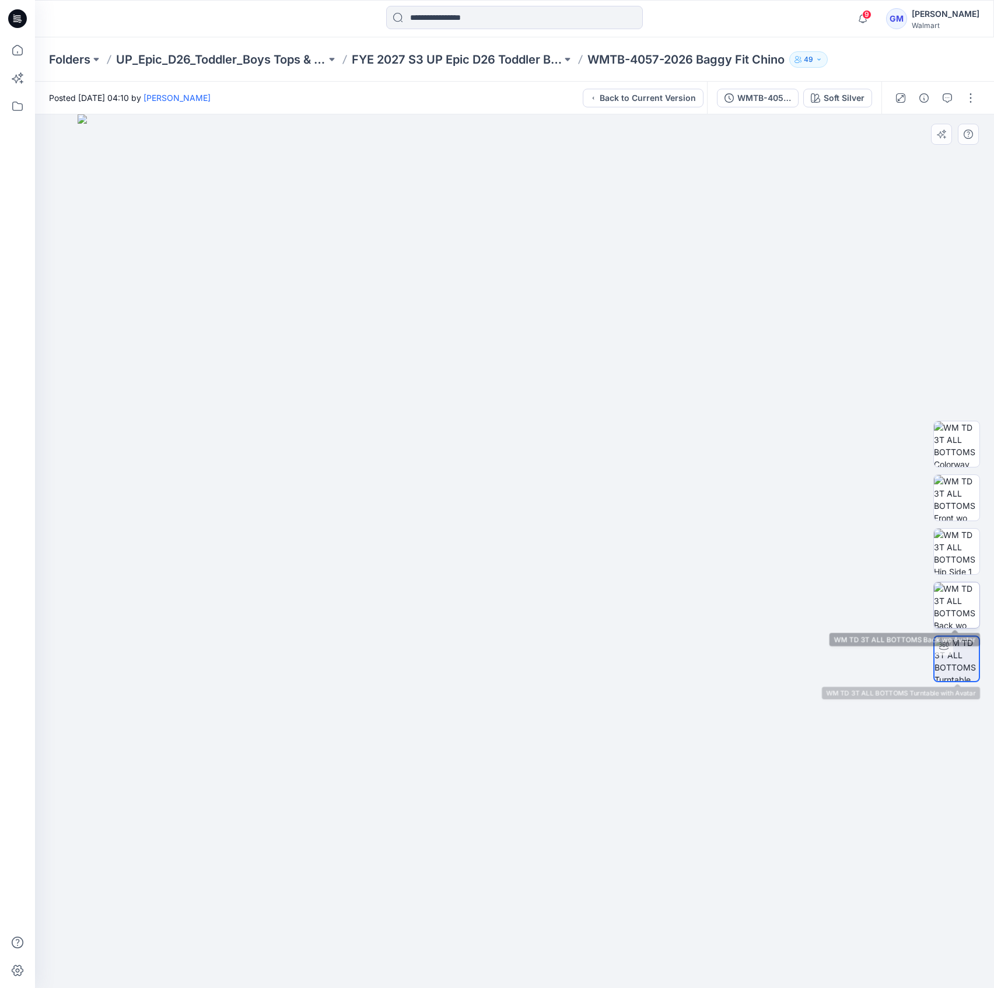
click at [962, 611] on img at bounding box center [957, 605] width 46 height 46
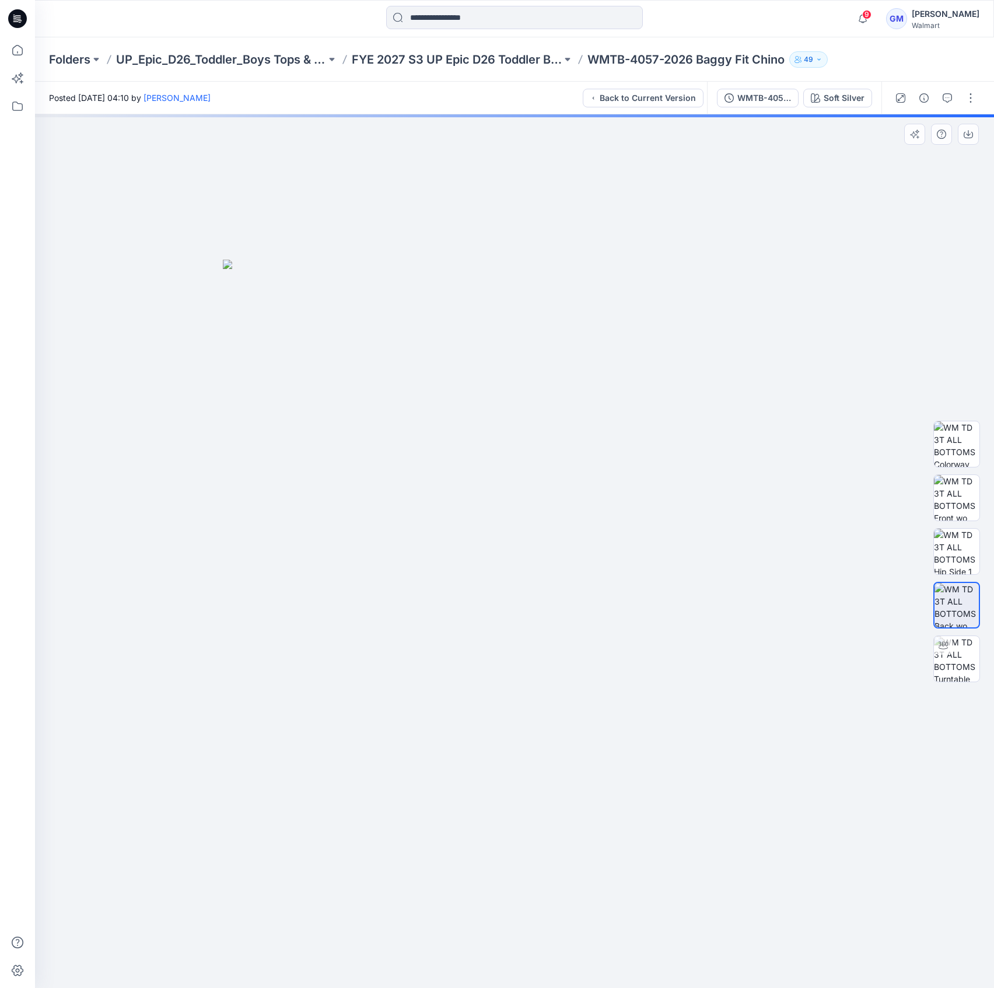
click at [963, 633] on div at bounding box center [957, 552] width 47 height 292
click at [964, 656] on img at bounding box center [957, 659] width 46 height 46
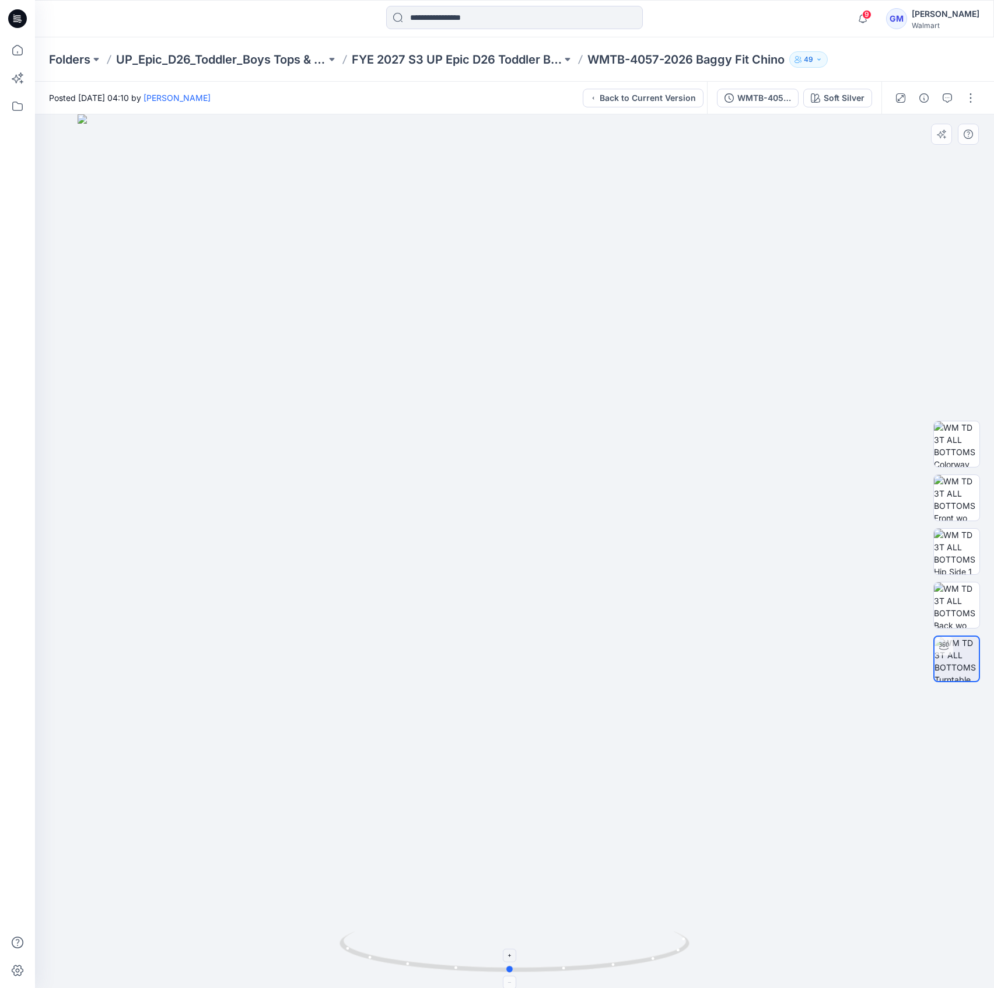
drag, startPoint x: 518, startPoint y: 972, endPoint x: 518, endPoint y: 947, distance: 25.1
click at [518, 947] on icon at bounding box center [516, 953] width 353 height 44
drag, startPoint x: 511, startPoint y: 972, endPoint x: 373, endPoint y: 949, distance: 140.2
click at [373, 949] on icon at bounding box center [516, 953] width 353 height 44
